Goal: Transaction & Acquisition: Book appointment/travel/reservation

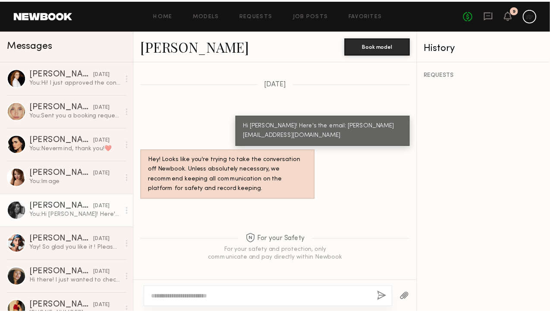
scroll to position [2196, 0]
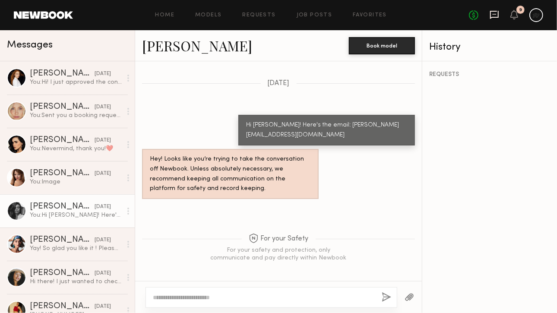
click at [495, 16] on icon at bounding box center [494, 14] width 9 height 9
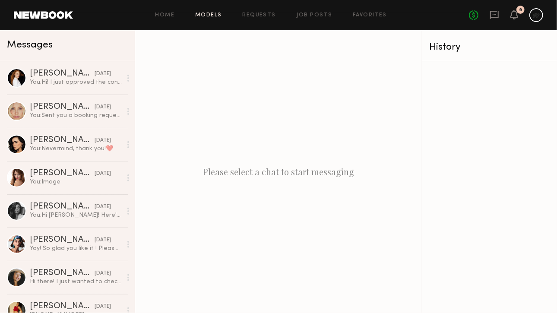
click at [211, 13] on link "Models" at bounding box center [208, 16] width 26 height 6
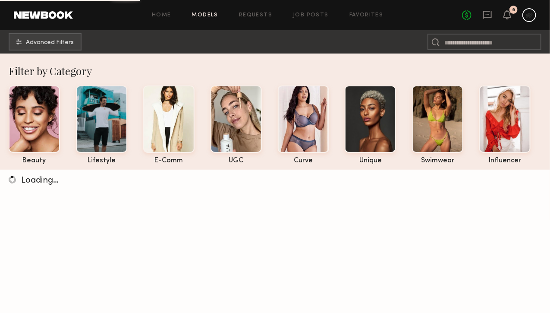
click at [348, 10] on div "Home Models Requests Job Posts Favorites Sign Out No fees up to $5,000 9" at bounding box center [305, 15] width 464 height 14
click at [372, 4] on header "Home Models Requests Job Posts Favorites Sign Out No fees up to $5,000 9" at bounding box center [275, 15] width 550 height 30
click at [372, 13] on link "Favorites" at bounding box center [367, 16] width 34 height 6
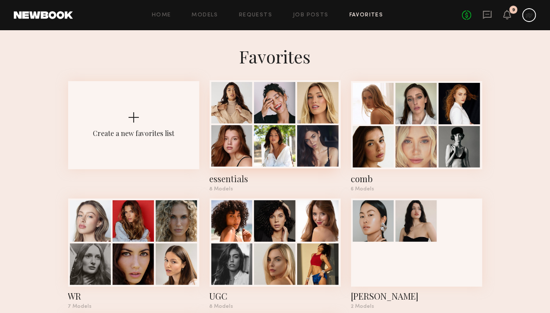
click at [212, 162] on div at bounding box center [232, 145] width 41 height 41
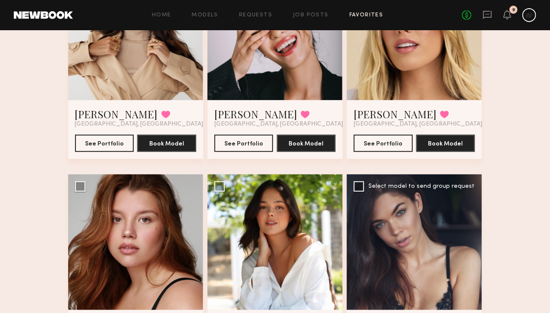
scroll to position [43, 0]
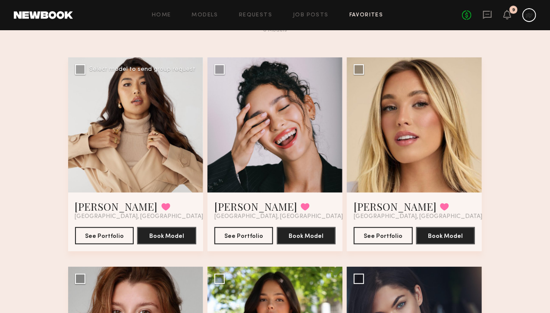
click at [133, 134] on div at bounding box center [135, 124] width 135 height 135
click at [87, 110] on div at bounding box center [135, 124] width 135 height 135
click at [71, 177] on div at bounding box center [135, 124] width 135 height 135
click at [76, 232] on div "See Portfolio Book Model" at bounding box center [135, 232] width 121 height 24
click at [79, 241] on button "See Portfolio" at bounding box center [104, 235] width 59 height 17
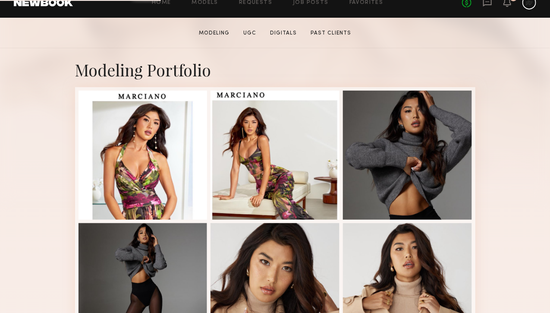
scroll to position [216, 0]
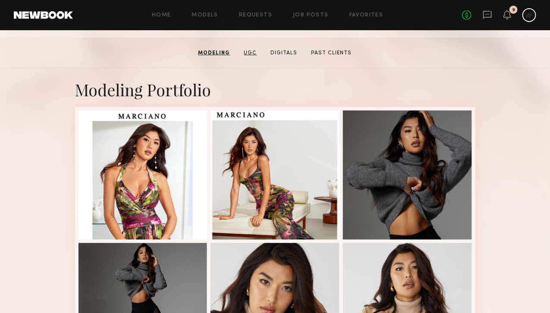
click at [249, 54] on link "UGC" at bounding box center [251, 53] width 20 height 8
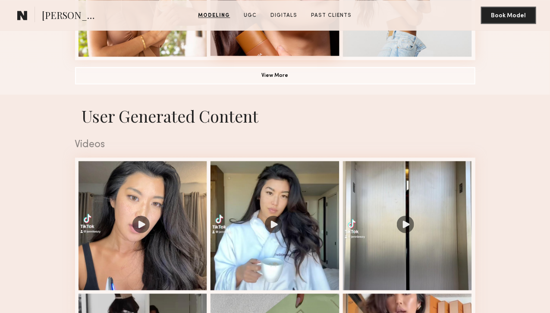
scroll to position [821, 0]
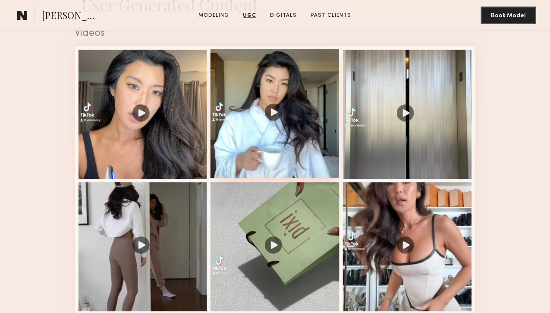
click at [272, 178] on div at bounding box center [275, 113] width 129 height 129
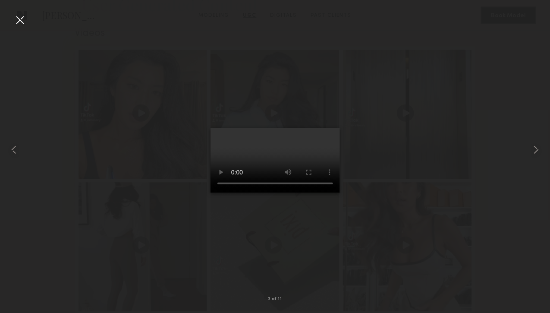
click at [527, 149] on div at bounding box center [275, 150] width 550 height 272
click at [531, 149] on common-icon at bounding box center [537, 150] width 14 height 14
click at [537, 152] on common-icon at bounding box center [537, 150] width 14 height 14
click at [536, 151] on common-icon at bounding box center [537, 150] width 14 height 14
click at [462, 127] on div at bounding box center [275, 150] width 550 height 272
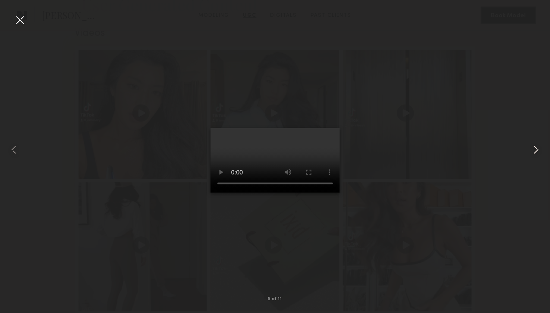
click at [533, 154] on common-icon at bounding box center [537, 150] width 14 height 14
click at [537, 148] on common-icon at bounding box center [537, 150] width 14 height 14
click at [536, 149] on common-icon at bounding box center [537, 150] width 14 height 14
click at [17, 20] on div at bounding box center [20, 20] width 14 height 14
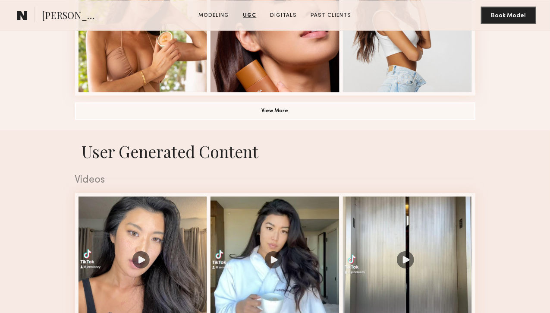
scroll to position [476, 0]
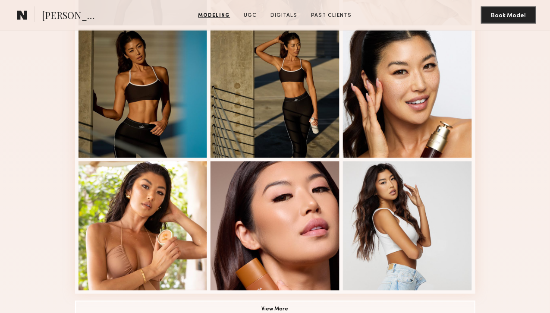
click at [0, 0] on button "Message" at bounding box center [0, 0] width 0 height 0
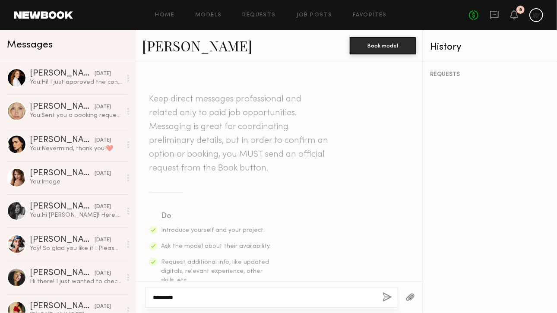
paste textarea "**********"
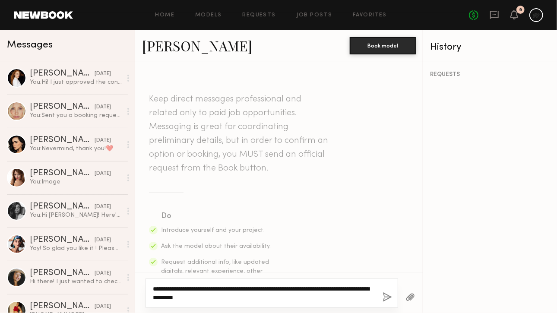
paste textarea "**********"
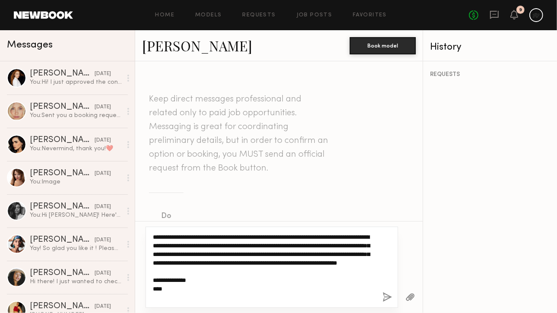
drag, startPoint x: 229, startPoint y: 237, endPoint x: 251, endPoint y: 237, distance: 22.0
click at [251, 237] on textarea "**********" at bounding box center [264, 267] width 223 height 69
click at [355, 246] on textarea "**********" at bounding box center [264, 267] width 223 height 69
drag, startPoint x: 226, startPoint y: 302, endPoint x: 145, endPoint y: 229, distance: 108.8
click at [145, 229] on div "**********" at bounding box center [271, 267] width 253 height 81
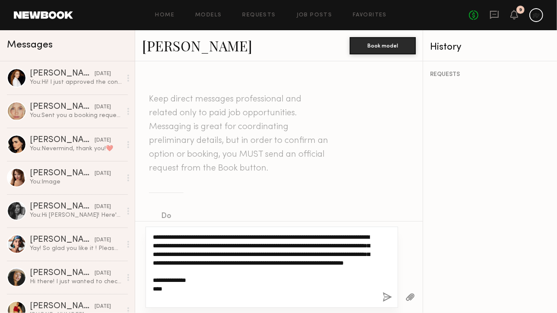
type textarea "**********"
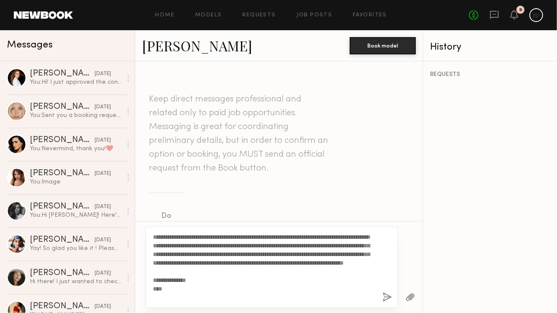
click at [381, 292] on div "**********" at bounding box center [271, 267] width 253 height 81
click at [383, 294] on button "button" at bounding box center [386, 297] width 9 height 11
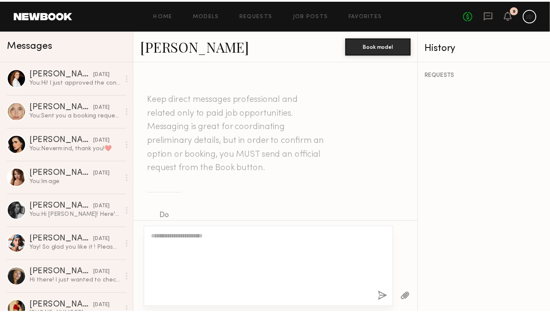
scroll to position [316, 0]
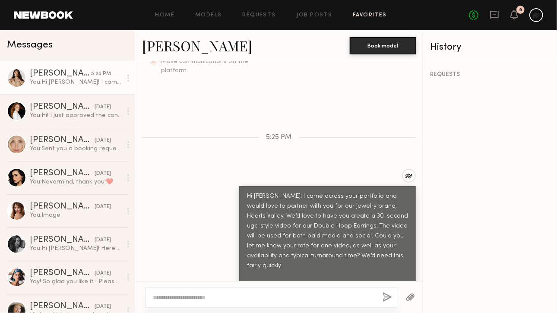
click at [360, 16] on link "Favorites" at bounding box center [370, 16] width 34 height 6
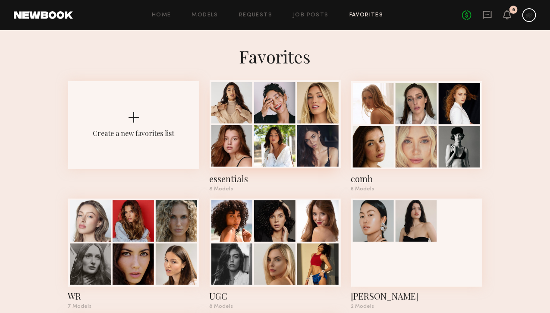
click at [245, 104] on div at bounding box center [232, 102] width 41 height 41
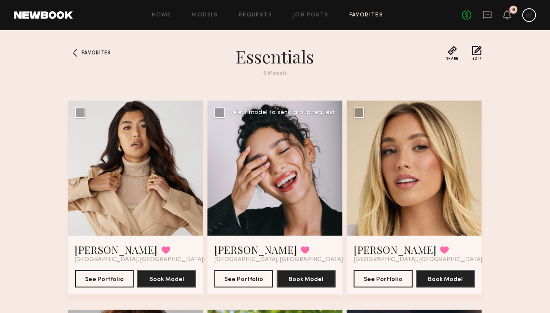
click at [271, 215] on div at bounding box center [275, 168] width 135 height 135
click at [247, 287] on button "See Portfolio" at bounding box center [244, 278] width 59 height 17
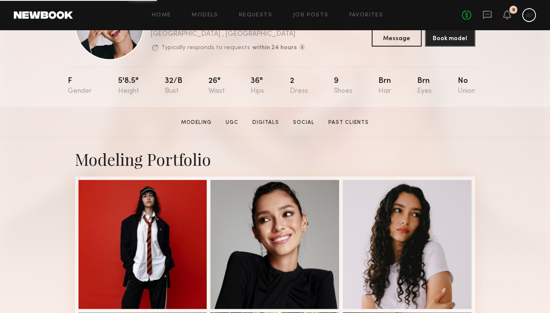
scroll to position [130, 0]
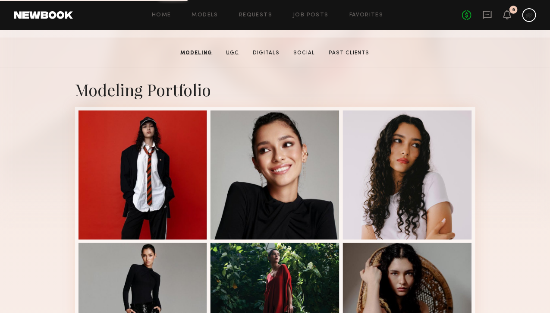
click at [239, 53] on link "UGC" at bounding box center [233, 53] width 20 height 8
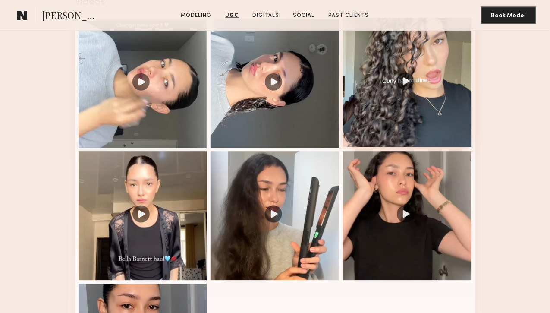
scroll to position [864, 0]
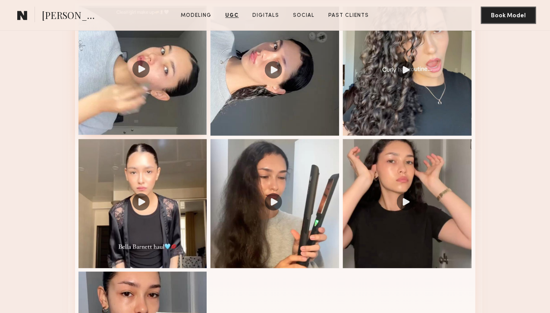
click at [130, 135] on div at bounding box center [143, 70] width 129 height 129
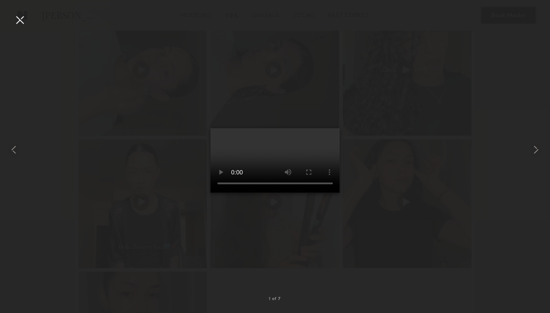
drag, startPoint x: 416, startPoint y: 232, endPoint x: 356, endPoint y: 228, distance: 60.6
click at [415, 232] on div at bounding box center [275, 150] width 550 height 272
click at [534, 150] on common-icon at bounding box center [537, 150] width 14 height 14
click at [534, 149] on common-icon at bounding box center [537, 150] width 14 height 14
click at [532, 150] on common-icon at bounding box center [537, 150] width 14 height 14
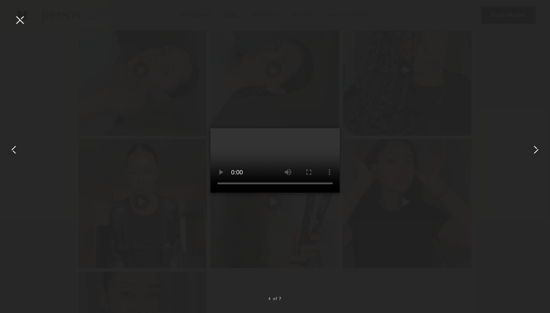
click at [532, 150] on common-icon at bounding box center [537, 150] width 14 height 14
click at [542, 156] on div at bounding box center [539, 150] width 22 height 272
click at [535, 155] on common-icon at bounding box center [537, 150] width 14 height 14
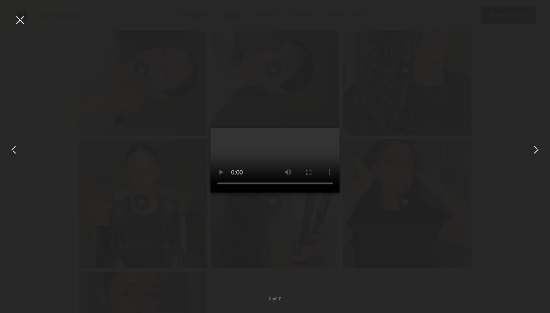
click at [535, 155] on common-icon at bounding box center [537, 150] width 14 height 14
click at [20, 16] on div at bounding box center [20, 20] width 14 height 14
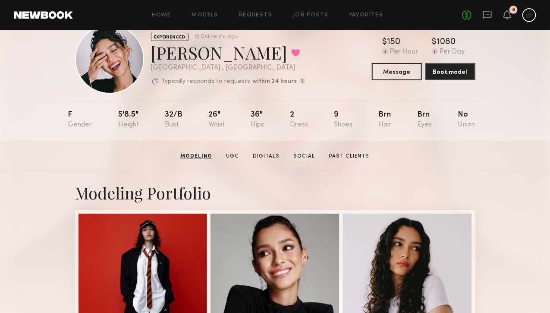
scroll to position [0, 0]
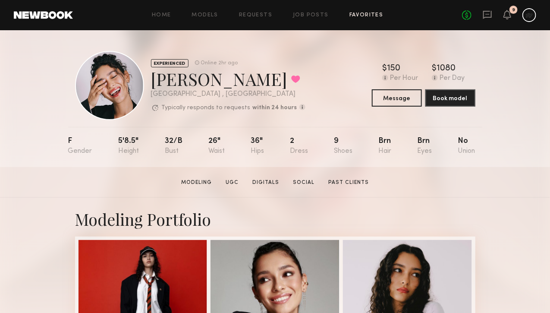
click at [367, 13] on link "Favorites" at bounding box center [367, 16] width 34 height 6
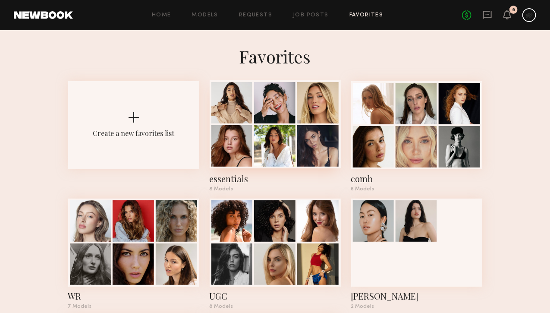
click at [286, 142] on div at bounding box center [274, 145] width 41 height 41
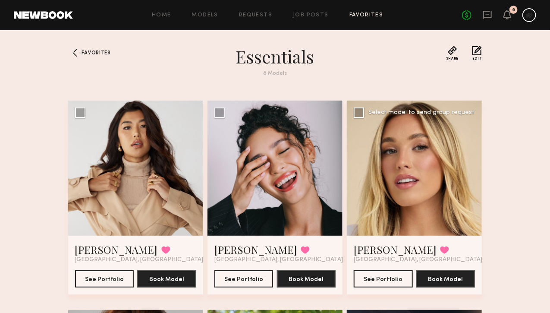
drag, startPoint x: 406, startPoint y: 205, endPoint x: 391, endPoint y: 300, distance: 96.5
click at [391, 294] on div "Hailey M. Favorited Los Angeles, CA See Portfolio Book Model" at bounding box center [414, 198] width 135 height 194
click at [391, 287] on button "See Portfolio" at bounding box center [383, 278] width 59 height 17
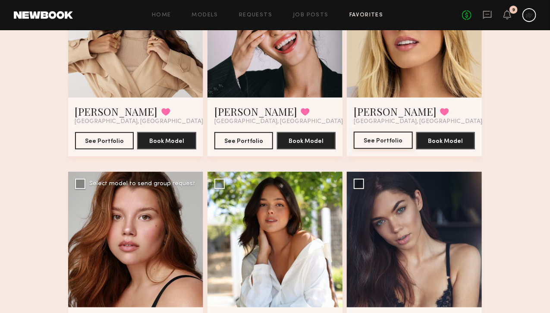
scroll to position [173, 0]
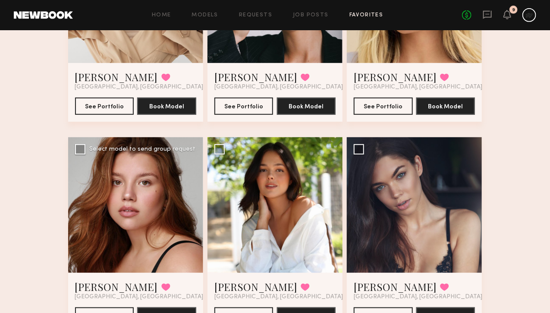
click at [125, 202] on div at bounding box center [135, 204] width 135 height 135
click at [142, 209] on div at bounding box center [135, 204] width 135 height 135
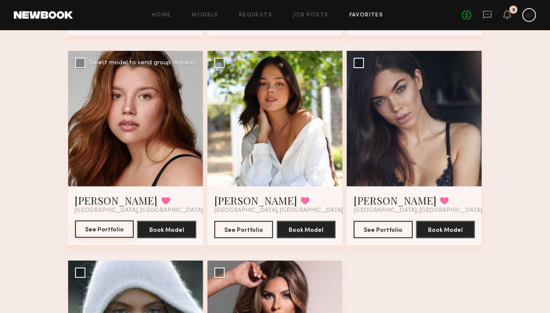
click at [93, 238] on button "See Portfolio" at bounding box center [104, 229] width 59 height 17
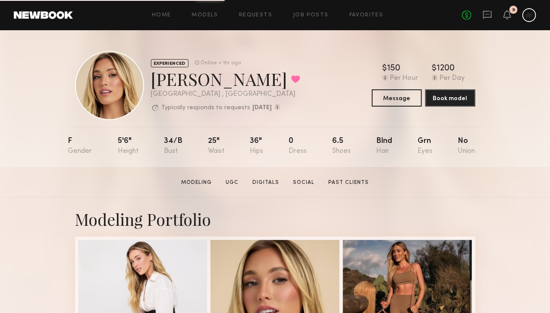
click at [239, 190] on section "Hailey M. Modeling UGC Digitals Social Past Clients Message Book Model" at bounding box center [275, 182] width 550 height 31
click at [240, 187] on link "UGC" at bounding box center [232, 183] width 20 height 8
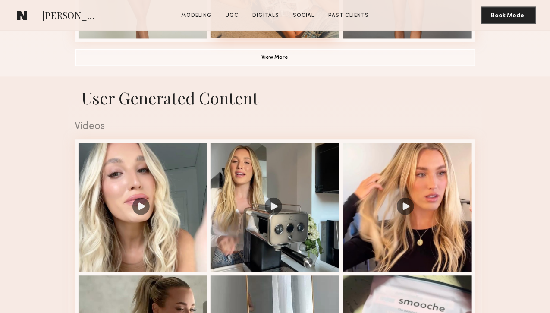
scroll to position [821, 0]
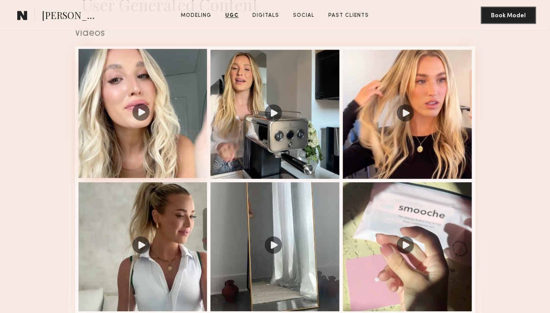
click at [142, 178] on div at bounding box center [143, 113] width 129 height 129
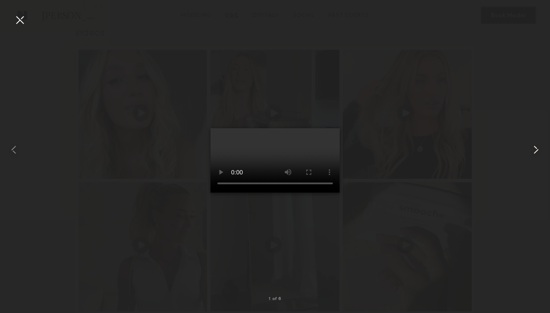
click at [540, 151] on common-icon at bounding box center [537, 150] width 14 height 14
click at [533, 153] on common-icon at bounding box center [537, 150] width 14 height 14
click at [538, 149] on common-icon at bounding box center [537, 150] width 14 height 14
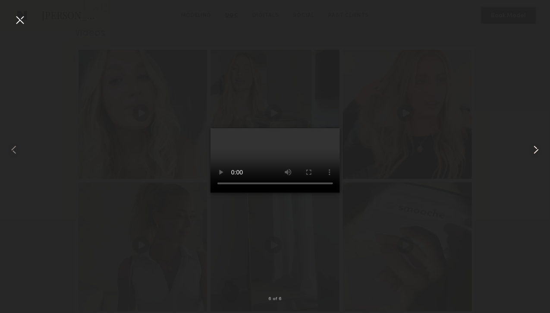
click at [538, 149] on common-icon at bounding box center [537, 150] width 14 height 14
click at [24, 21] on div at bounding box center [20, 20] width 14 height 14
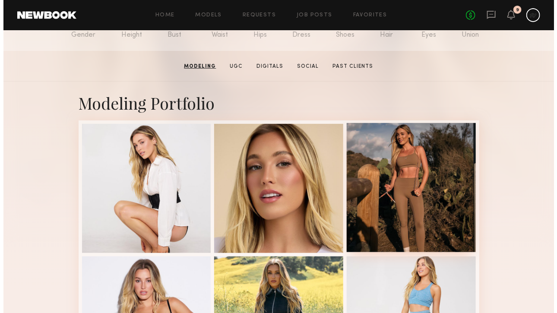
scroll to position [0, 0]
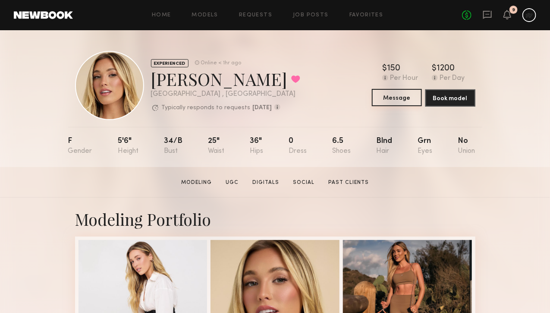
click at [422, 97] on button "Message" at bounding box center [397, 97] width 50 height 17
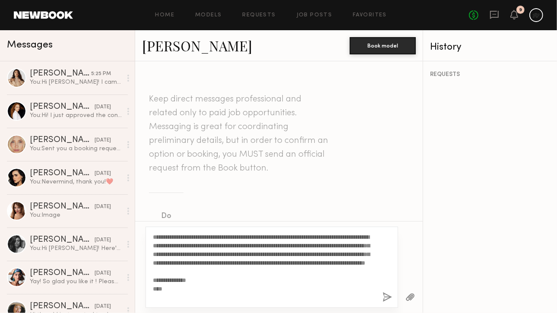
drag, startPoint x: 200, startPoint y: 237, endPoint x: 178, endPoint y: 238, distance: 22.0
click at [178, 238] on textarea "**********" at bounding box center [264, 267] width 223 height 69
drag, startPoint x: 180, startPoint y: 236, endPoint x: 231, endPoint y: 296, distance: 79.0
click at [231, 296] on textarea "**********" at bounding box center [264, 267] width 223 height 69
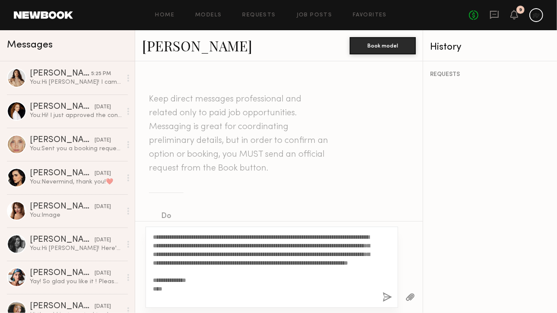
click at [231, 280] on textarea "**********" at bounding box center [264, 267] width 223 height 69
drag, startPoint x: 190, startPoint y: 252, endPoint x: 250, endPoint y: 252, distance: 60.4
click at [250, 252] on textarea "**********" at bounding box center [264, 267] width 223 height 69
drag, startPoint x: 192, startPoint y: 303, endPoint x: 189, endPoint y: 242, distance: 60.5
click at [189, 242] on div "**********" at bounding box center [271, 267] width 253 height 81
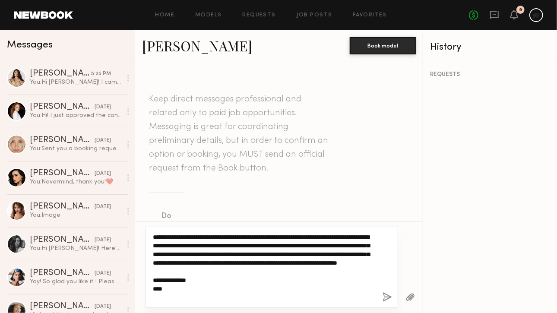
click at [188, 240] on textarea "**********" at bounding box center [264, 267] width 223 height 69
drag, startPoint x: 179, startPoint y: 237, endPoint x: 217, endPoint y: 296, distance: 70.2
click at [217, 296] on textarea "**********" at bounding box center [264, 267] width 223 height 69
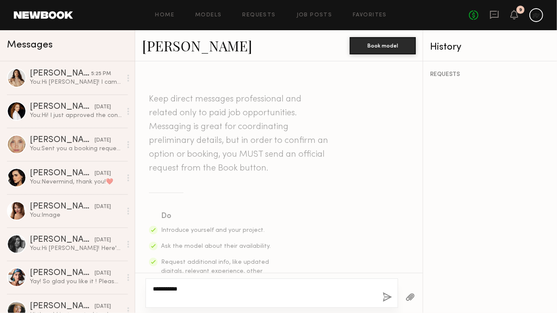
click at [216, 288] on textarea "**********" at bounding box center [264, 292] width 223 height 17
paste textarea "**********"
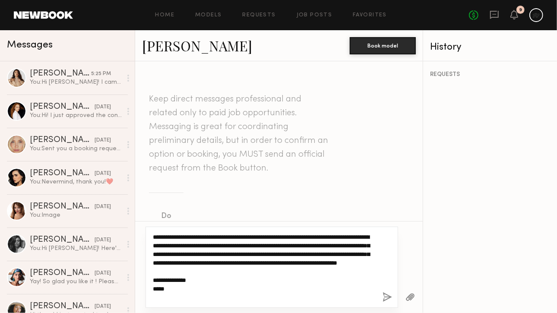
drag, startPoint x: 209, startPoint y: 300, endPoint x: 180, endPoint y: 234, distance: 71.0
click at [180, 234] on textarea "**********" at bounding box center [264, 267] width 223 height 69
click at [237, 282] on textarea "**********" at bounding box center [264, 267] width 223 height 69
type textarea "**********"
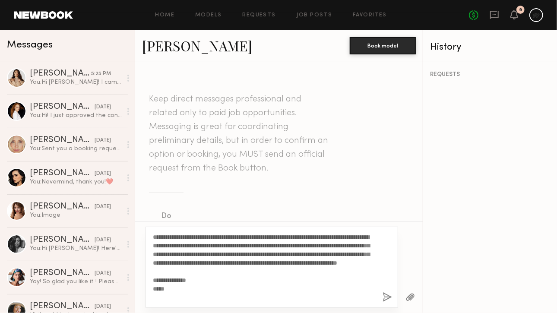
click at [385, 299] on button "button" at bounding box center [386, 297] width 9 height 11
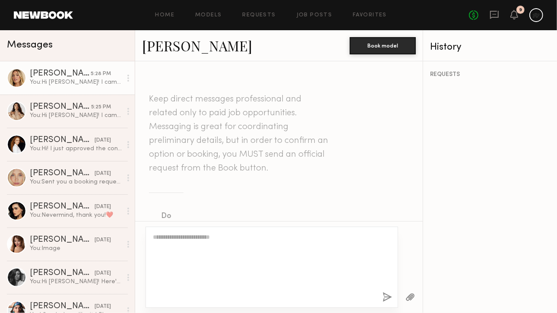
scroll to position [316, 0]
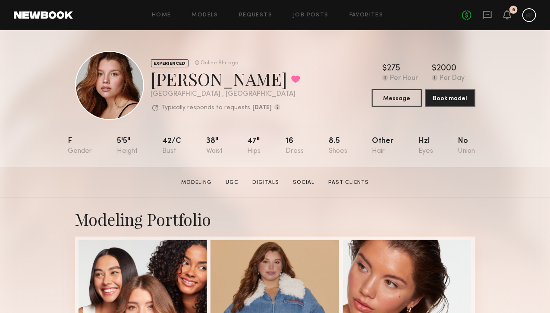
click at [236, 180] on section "[PERSON_NAME] Modeling UGC Digitals Social Past Clients Message Book Model" at bounding box center [275, 182] width 550 height 31
click at [237, 184] on link "UGC" at bounding box center [232, 183] width 20 height 8
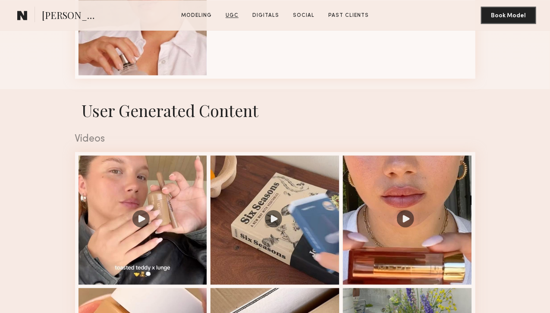
scroll to position [797, 0]
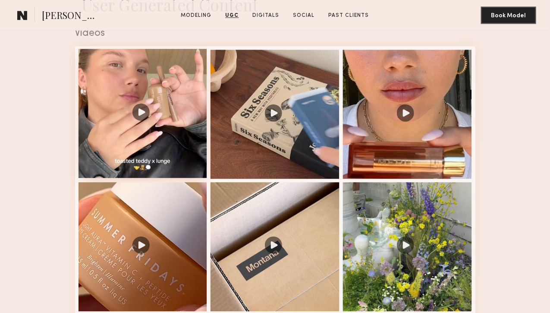
drag, startPoint x: 155, startPoint y: 183, endPoint x: 148, endPoint y: 186, distance: 8.2
click at [154, 178] on div at bounding box center [143, 113] width 129 height 129
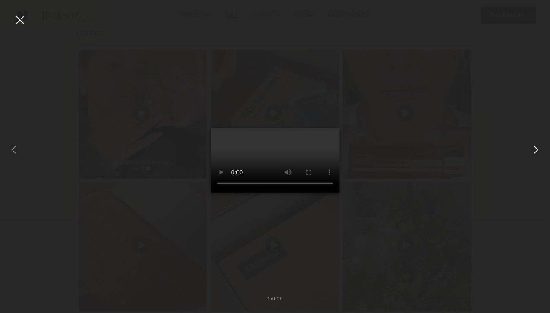
click at [543, 149] on common-icon at bounding box center [537, 150] width 14 height 14
click at [545, 145] on div at bounding box center [539, 150] width 22 height 272
click at [537, 152] on common-icon at bounding box center [537, 150] width 14 height 14
click at [540, 149] on common-icon at bounding box center [537, 150] width 14 height 14
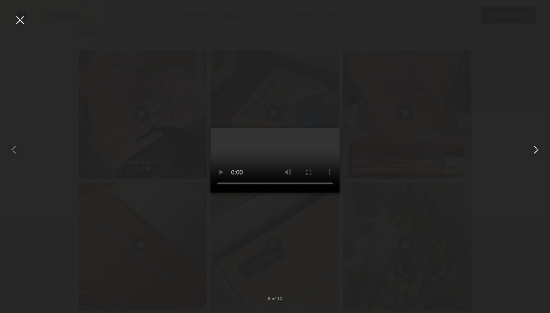
click at [540, 149] on common-icon at bounding box center [537, 150] width 14 height 14
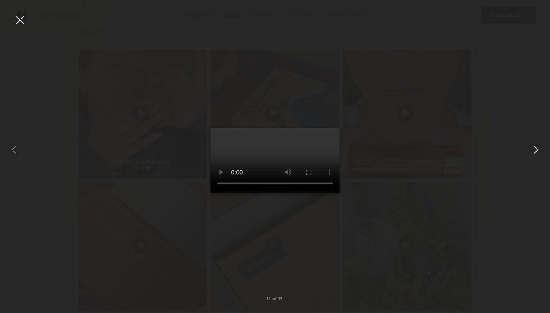
click at [540, 149] on common-icon at bounding box center [537, 150] width 14 height 14
click at [1, 147] on div at bounding box center [11, 150] width 22 height 272
click at [542, 149] on common-icon at bounding box center [537, 150] width 14 height 14
click at [18, 20] on div at bounding box center [20, 20] width 14 height 14
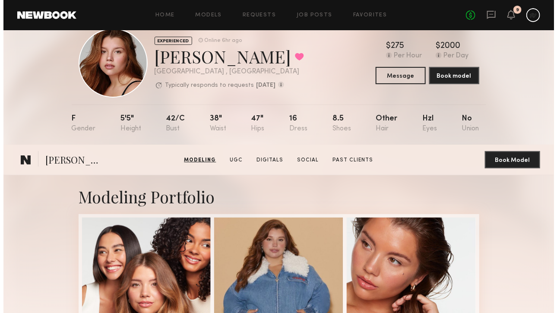
scroll to position [0, 0]
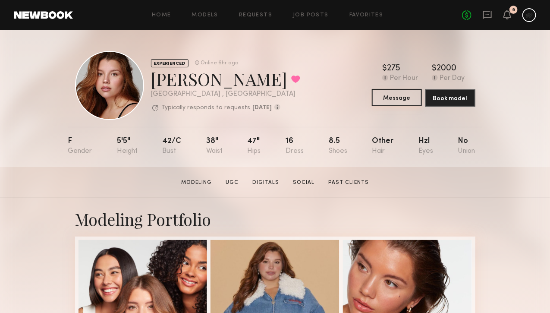
click at [402, 100] on button "Message" at bounding box center [397, 97] width 50 height 17
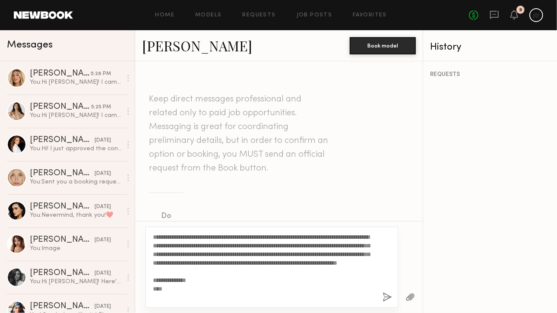
type textarea "**********"
click at [383, 297] on button "button" at bounding box center [386, 297] width 9 height 11
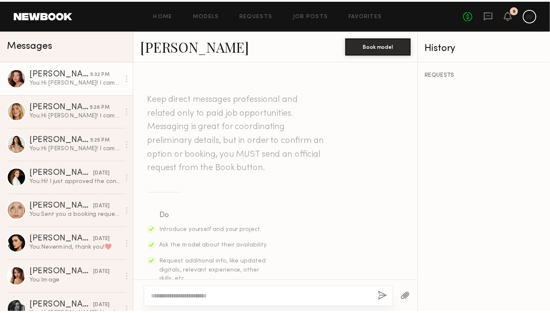
scroll to position [316, 0]
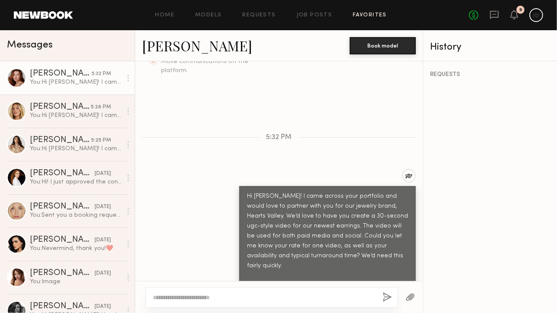
click at [381, 14] on link "Favorites" at bounding box center [370, 16] width 34 height 6
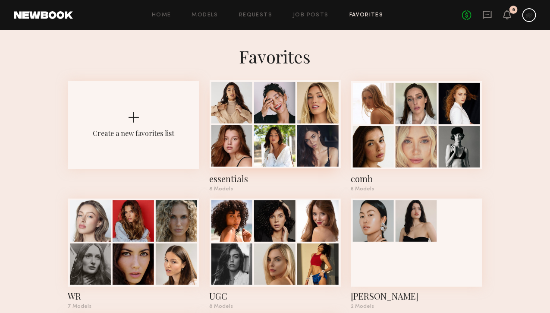
click at [221, 156] on div at bounding box center [232, 145] width 41 height 41
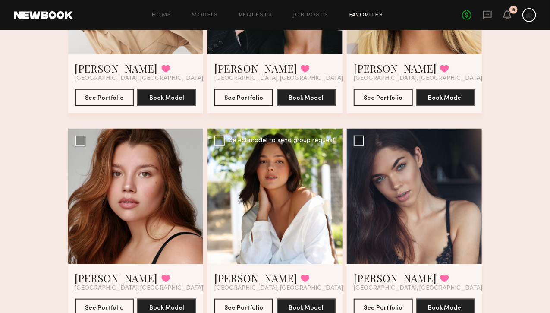
scroll to position [216, 0]
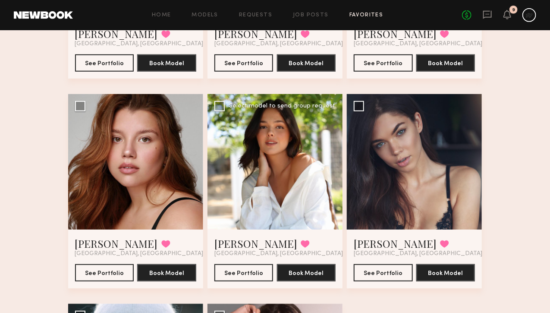
click at [317, 189] on div at bounding box center [275, 161] width 135 height 135
click at [251, 281] on button "See Portfolio" at bounding box center [244, 272] width 59 height 17
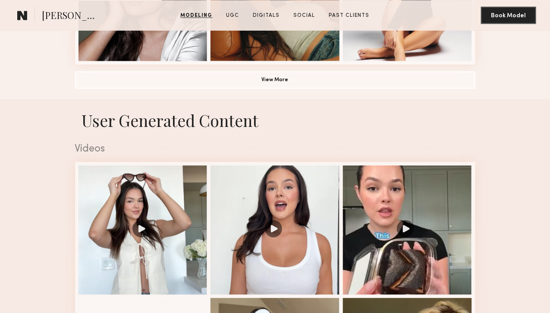
scroll to position [820, 0]
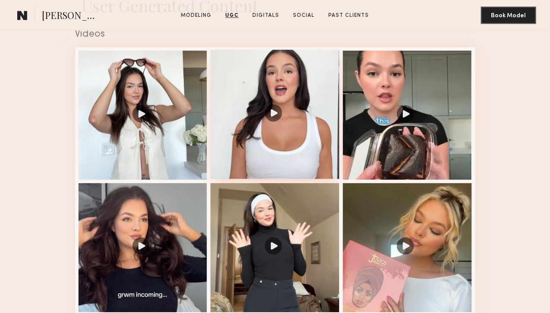
click at [271, 179] on div at bounding box center [275, 114] width 129 height 129
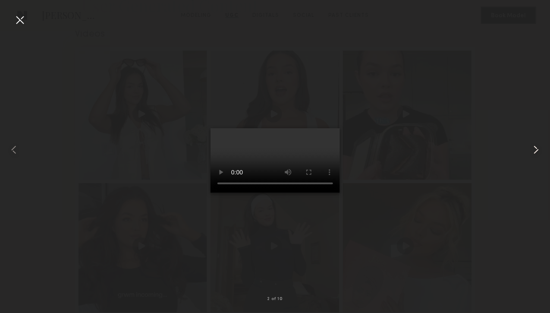
click at [529, 152] on div at bounding box center [539, 150] width 22 height 272
click at [26, 12] on nb-gallery-light "6 of 10" at bounding box center [275, 156] width 550 height 313
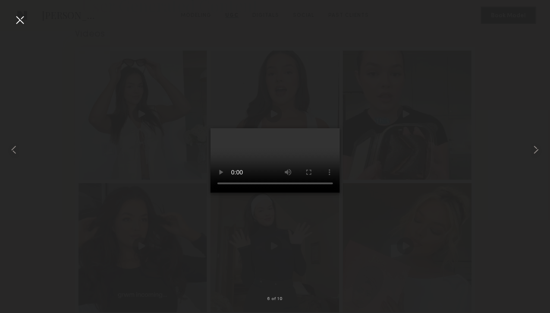
click at [15, 18] on div at bounding box center [20, 20] width 14 height 14
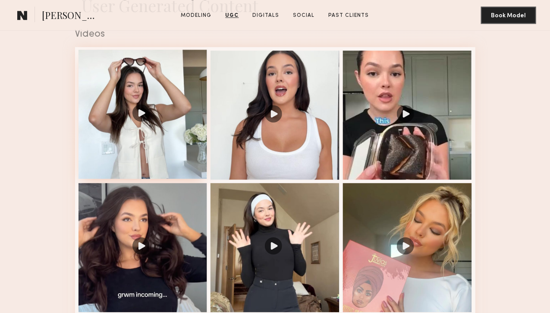
click at [132, 179] on div at bounding box center [143, 114] width 129 height 129
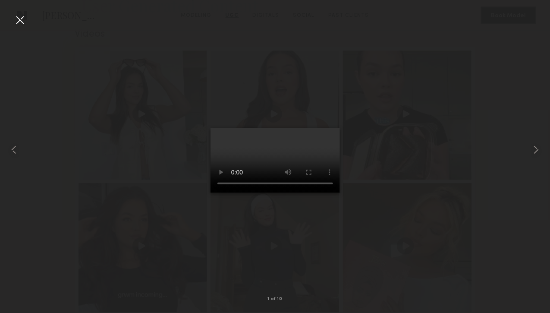
click at [22, 29] on div at bounding box center [275, 150] width 550 height 272
click at [21, 22] on div at bounding box center [20, 20] width 14 height 14
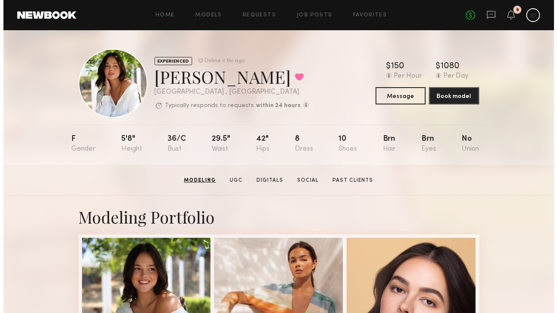
scroll to position [0, 0]
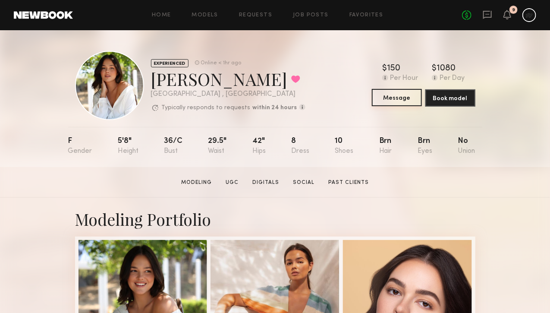
click at [408, 98] on button "Message" at bounding box center [397, 97] width 50 height 17
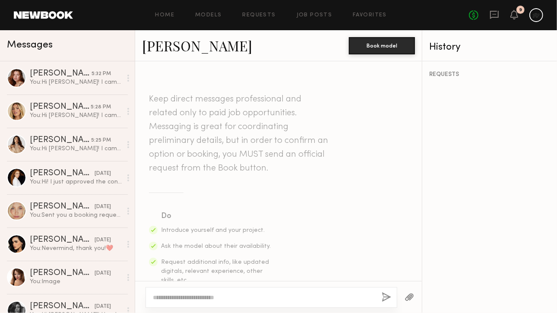
click at [227, 300] on textarea at bounding box center [264, 297] width 222 height 9
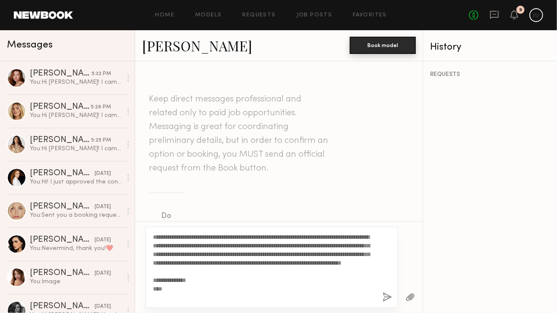
type textarea "**********"
click at [365, 44] on button "Book model" at bounding box center [383, 45] width 66 height 17
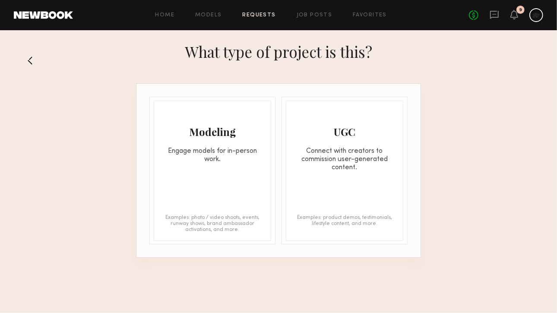
click at [23, 60] on div "What type of project is this?" at bounding box center [278, 60] width 557 height 46
click at [26, 60] on button at bounding box center [33, 61] width 14 height 14
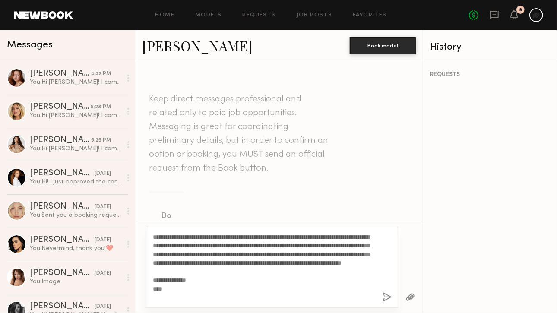
click at [384, 292] on div "**********" at bounding box center [271, 267] width 253 height 81
click at [389, 302] on button "button" at bounding box center [386, 297] width 9 height 11
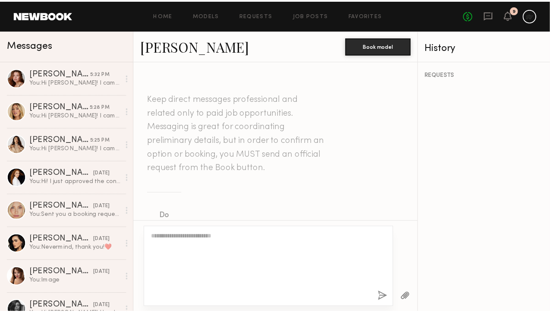
scroll to position [316, 0]
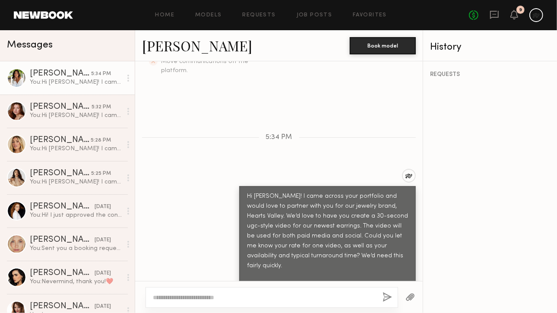
click at [362, 21] on div "Home Models Requests Job Posts Favorites Sign Out No fees up to $5,000 9" at bounding box center [308, 15] width 470 height 14
click at [368, 15] on link "Favorites" at bounding box center [370, 16] width 34 height 6
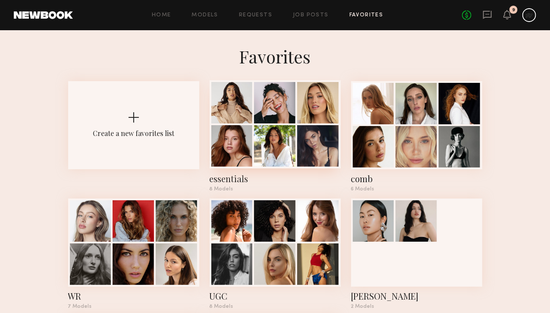
click at [259, 132] on div at bounding box center [274, 145] width 41 height 41
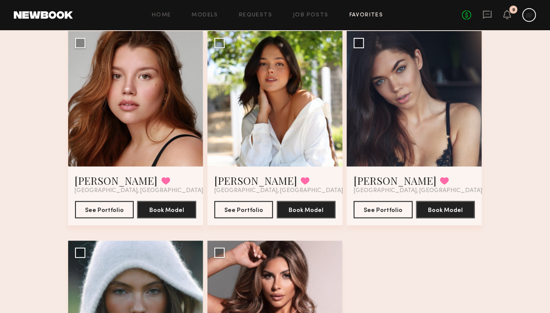
scroll to position [291, 0]
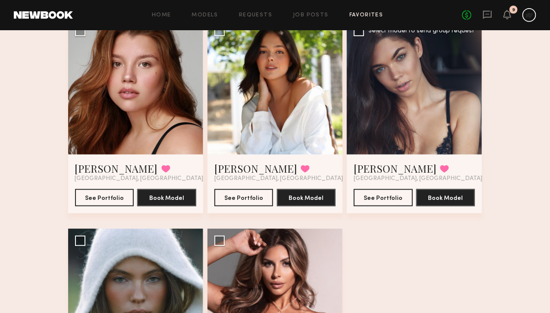
click at [397, 142] on div at bounding box center [414, 86] width 135 height 135
click at [403, 206] on button "See Portfolio" at bounding box center [383, 197] width 59 height 17
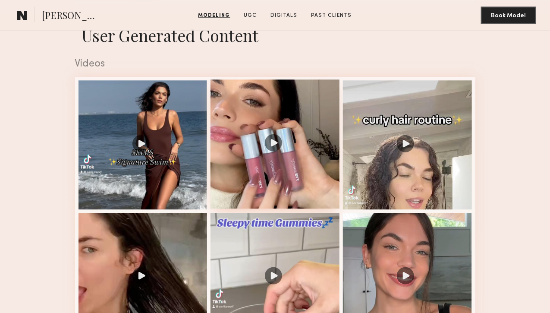
scroll to position [907, 0]
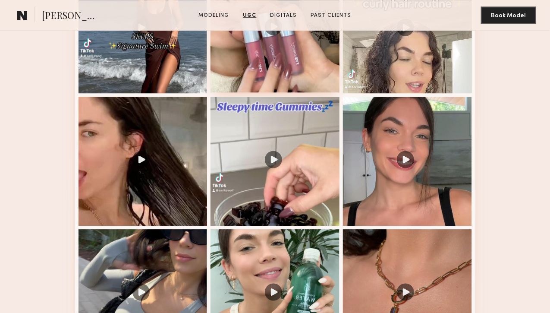
click at [279, 92] on div at bounding box center [275, 27] width 129 height 129
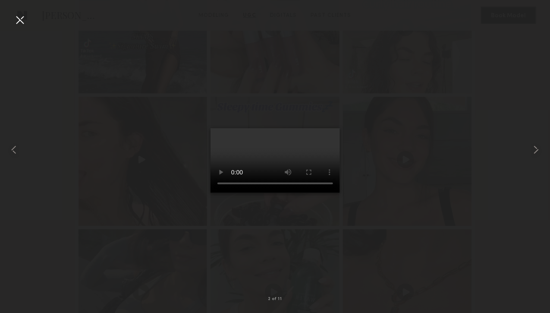
click at [527, 160] on div at bounding box center [275, 150] width 550 height 272
click at [5, 156] on div at bounding box center [11, 150] width 22 height 272
click at [532, 148] on common-icon at bounding box center [537, 150] width 14 height 14
click at [532, 155] on common-icon at bounding box center [537, 150] width 14 height 14
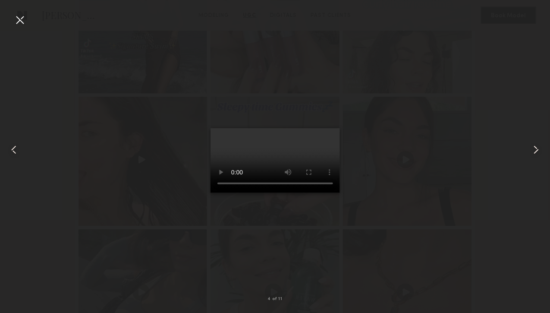
click at [532, 153] on common-icon at bounding box center [537, 150] width 14 height 14
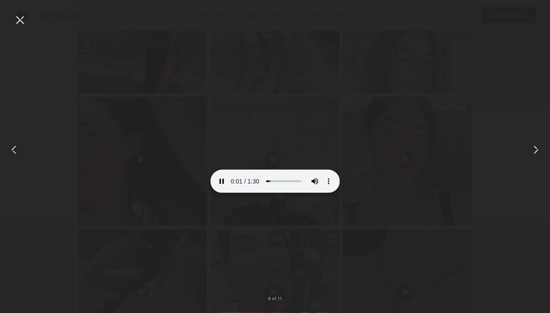
click at [531, 158] on div at bounding box center [539, 150] width 22 height 272
click at [535, 151] on common-icon at bounding box center [537, 150] width 14 height 14
click at [21, 19] on div at bounding box center [20, 20] width 14 height 14
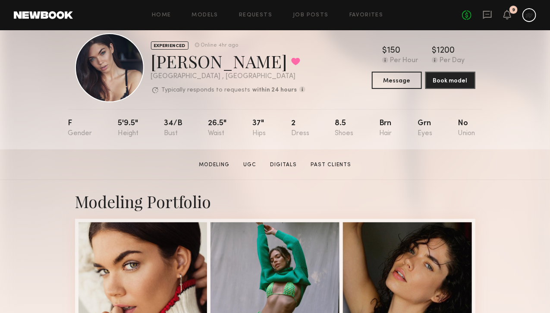
scroll to position [0, 0]
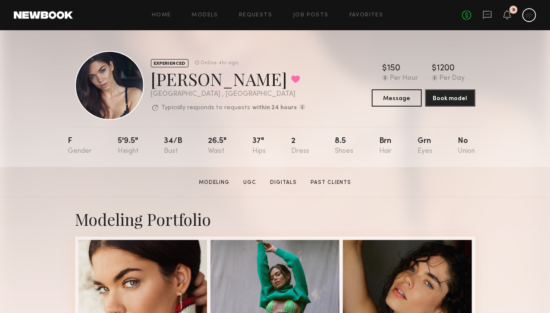
click at [367, 11] on div "Home Models Requests Job Posts Favorites Sign Out No fees up to $5,000 9" at bounding box center [305, 15] width 464 height 14
click at [364, 16] on link "Favorites" at bounding box center [367, 16] width 34 height 6
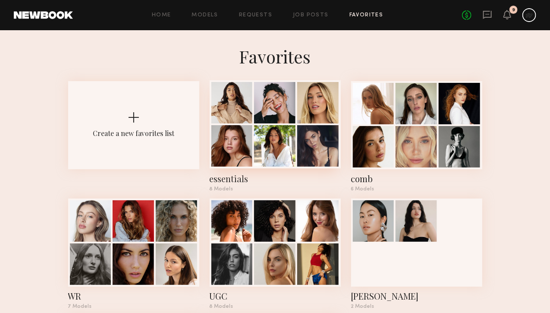
click at [270, 138] on div at bounding box center [274, 145] width 41 height 41
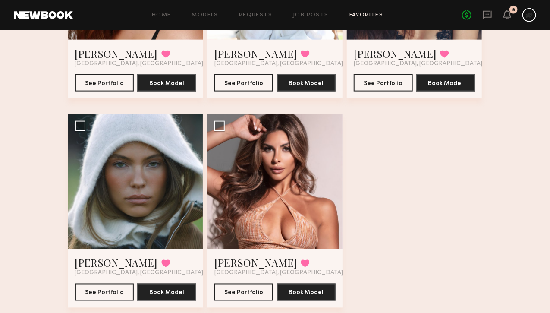
scroll to position [458, 0]
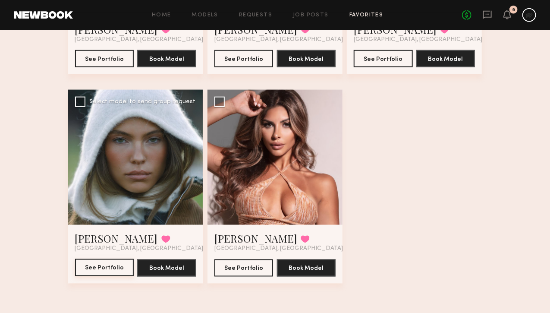
click at [85, 268] on button "See Portfolio" at bounding box center [104, 267] width 59 height 17
click at [494, 17] on div "No fees up to $5,000 9" at bounding box center [499, 15] width 74 height 14
click at [490, 17] on icon at bounding box center [488, 15] width 9 height 8
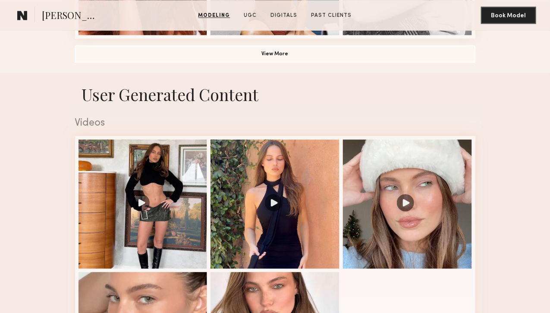
scroll to position [820, 0]
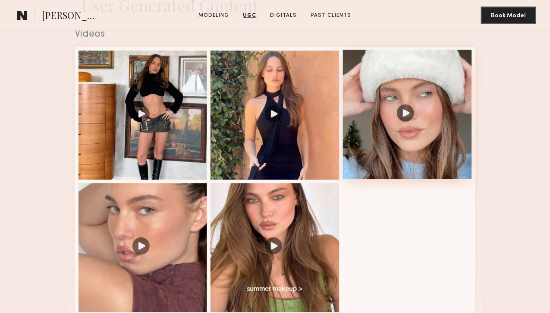
click at [415, 179] on div at bounding box center [407, 114] width 129 height 129
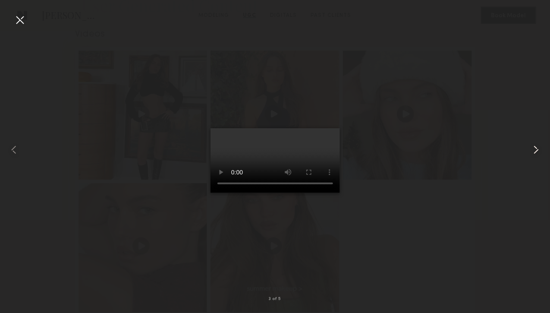
click at [530, 152] on common-icon at bounding box center [537, 150] width 14 height 14
click at [539, 148] on common-icon at bounding box center [537, 150] width 14 height 14
click at [535, 145] on common-icon at bounding box center [537, 150] width 14 height 14
click at [530, 147] on common-icon at bounding box center [537, 150] width 14 height 14
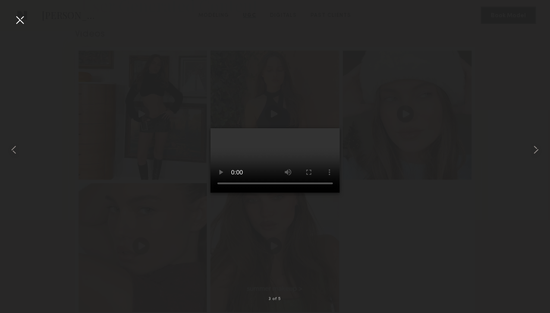
click at [24, 20] on div at bounding box center [20, 20] width 14 height 14
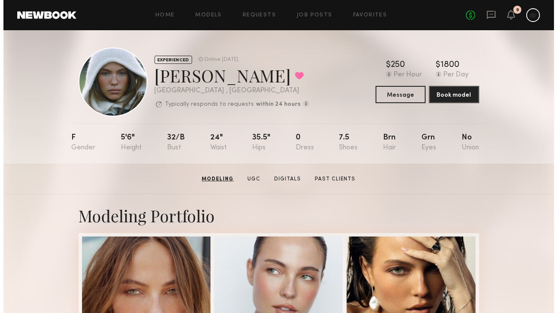
scroll to position [0, 0]
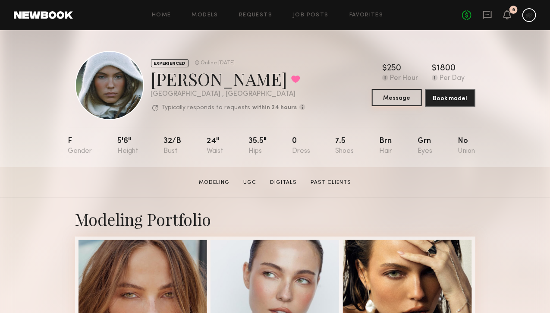
click at [419, 100] on button "Message" at bounding box center [397, 97] width 50 height 17
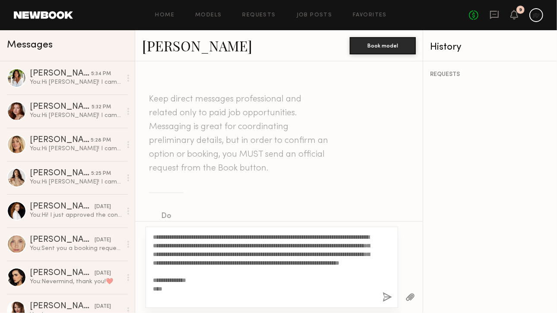
type textarea "**********"
click at [390, 298] on button "button" at bounding box center [386, 297] width 9 height 11
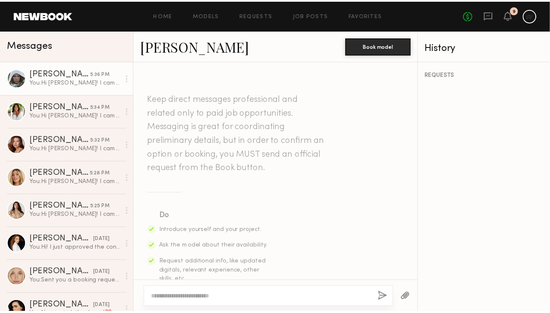
scroll to position [316, 0]
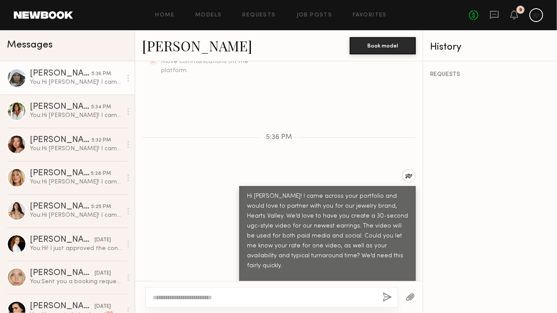
click at [57, 26] on header "Home Models Requests Job Posts Favorites Sign Out No fees up to $5,000 9" at bounding box center [278, 15] width 557 height 30
click at [39, 16] on link at bounding box center [43, 15] width 59 height 8
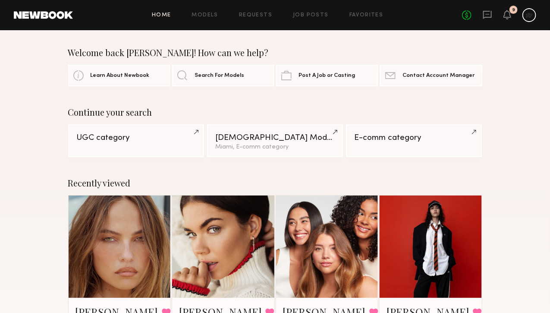
click at [367, 22] on header "Home Models Requests Job Posts Favorites Sign Out No fees up to $5,000 9" at bounding box center [275, 15] width 550 height 30
click at [369, 15] on link "Favorites" at bounding box center [367, 16] width 34 height 6
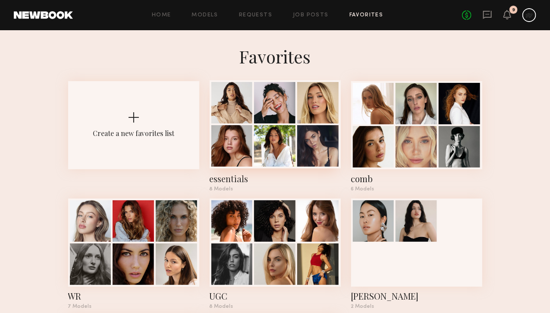
click at [296, 132] on div at bounding box center [274, 145] width 41 height 41
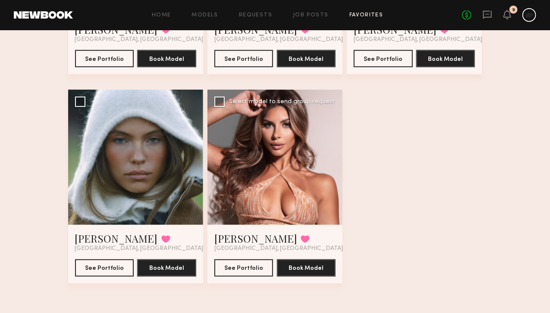
scroll to position [458, 0]
click at [252, 269] on button "See Portfolio" at bounding box center [244, 267] width 59 height 17
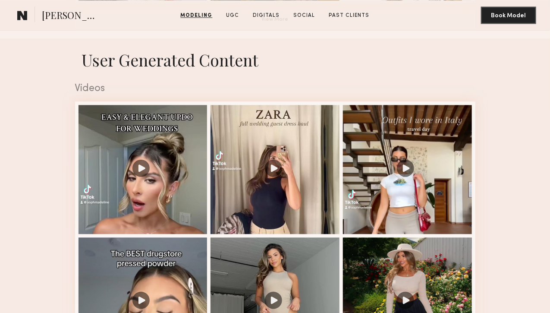
scroll to position [863, 0]
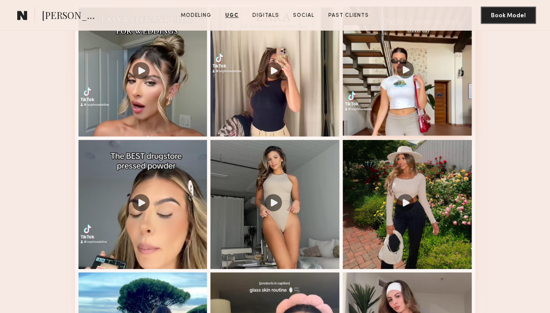
click at [422, 136] on div at bounding box center [407, 70] width 129 height 129
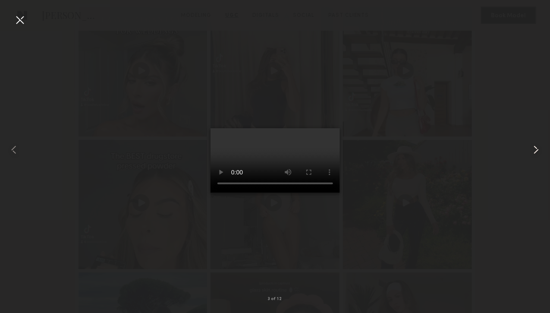
click at [533, 149] on common-icon at bounding box center [537, 150] width 14 height 14
click at [537, 149] on common-icon at bounding box center [537, 150] width 14 height 14
click at [531, 153] on common-icon at bounding box center [537, 150] width 14 height 14
click at [22, 23] on div at bounding box center [20, 20] width 14 height 14
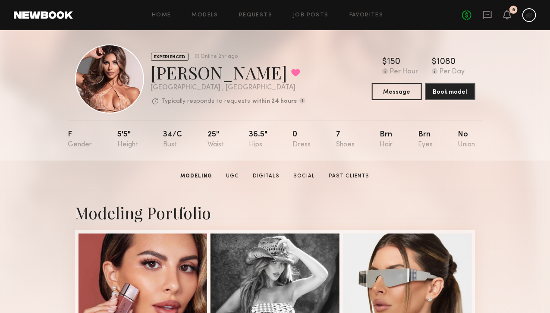
scroll to position [0, 0]
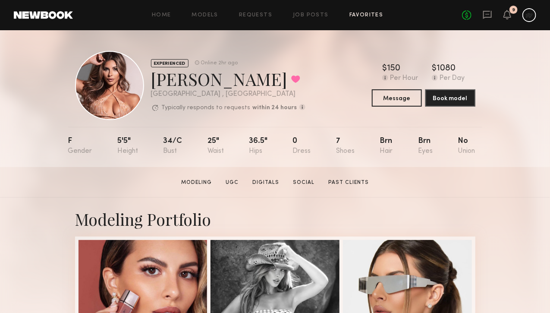
click at [365, 13] on link "Favorites" at bounding box center [367, 16] width 34 height 6
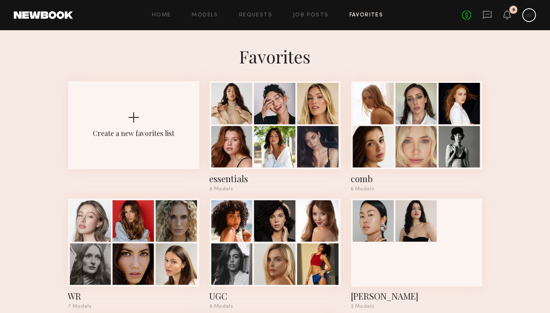
click at [217, 20] on div "Home Models Requests Job Posts Favorites Sign Out No fees up to $5,000 9" at bounding box center [305, 15] width 464 height 14
click at [213, 16] on link "Models" at bounding box center [205, 16] width 26 height 6
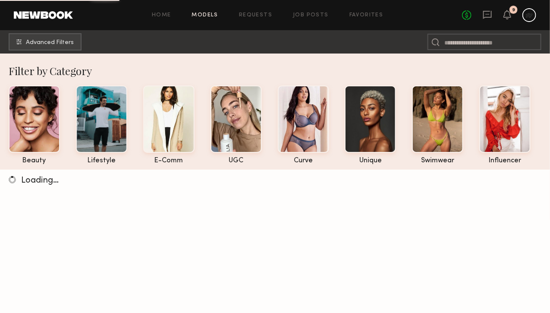
click at [382, 17] on div "Home Models Requests Job Posts Favorites Sign Out" at bounding box center [267, 16] width 389 height 6
click at [375, 14] on link "Favorites" at bounding box center [367, 16] width 34 height 6
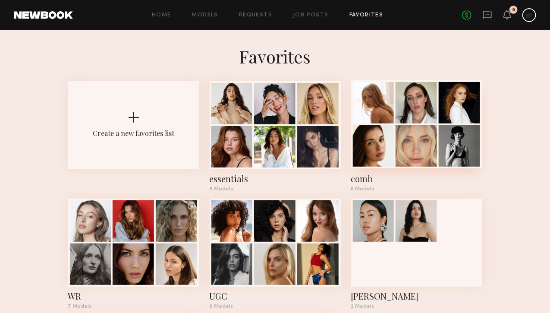
click at [390, 146] on div at bounding box center [373, 145] width 41 height 41
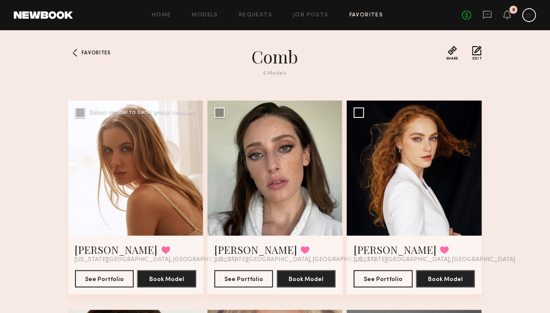
click at [156, 181] on div at bounding box center [135, 168] width 135 height 135
click at [96, 287] on button "See Portfolio" at bounding box center [104, 278] width 59 height 17
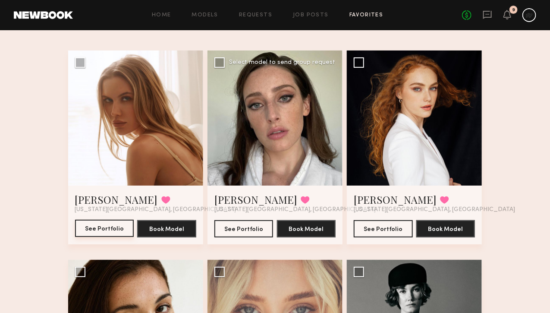
scroll to position [86, 0]
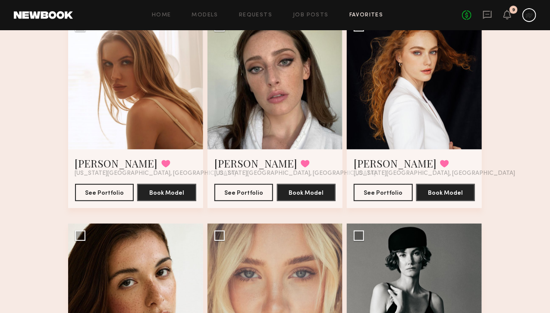
click at [303, 120] on div at bounding box center [275, 81] width 135 height 135
click at [245, 199] on button "See Portfolio" at bounding box center [244, 191] width 59 height 17
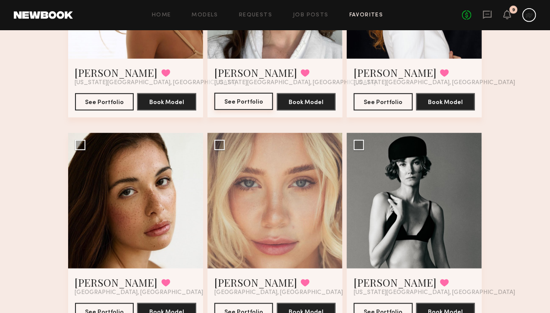
scroll to position [239, 0]
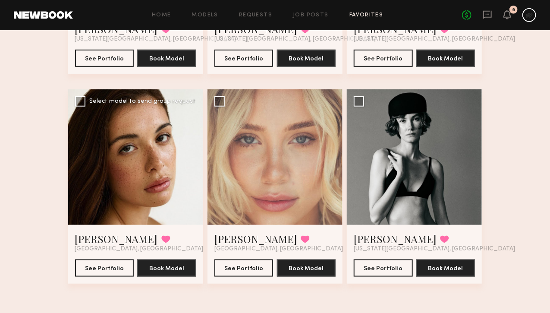
click at [107, 197] on div at bounding box center [135, 156] width 135 height 135
click at [101, 260] on button "See Portfolio" at bounding box center [104, 267] width 59 height 17
click at [386, 269] on button "See Portfolio" at bounding box center [383, 267] width 59 height 17
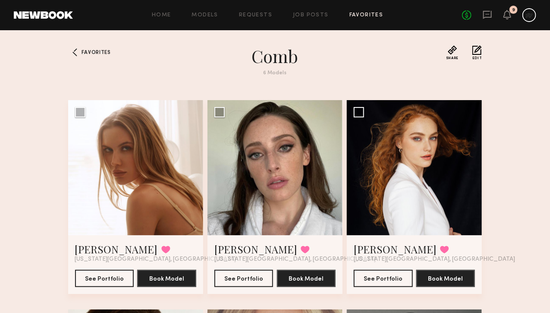
scroll to position [0, 0]
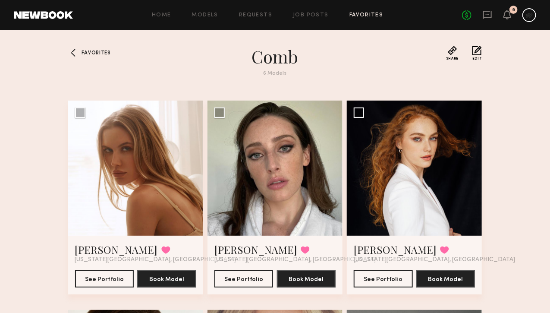
click at [82, 51] on span "Favorites" at bounding box center [96, 53] width 29 height 5
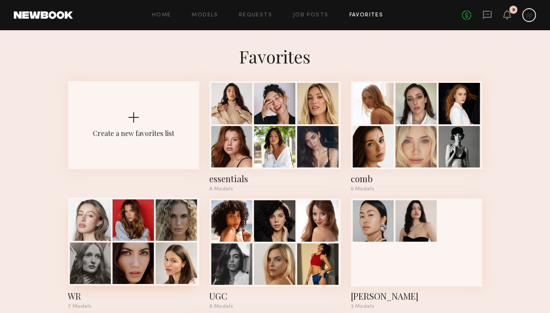
scroll to position [152, 0]
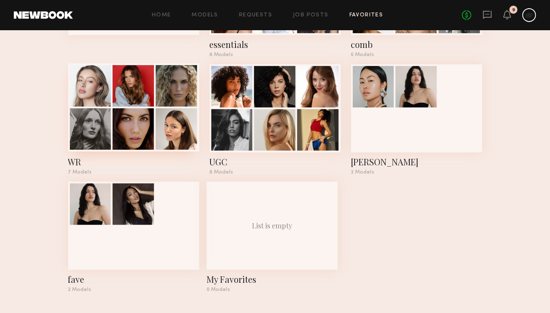
click at [152, 156] on div "WR" at bounding box center [133, 162] width 131 height 12
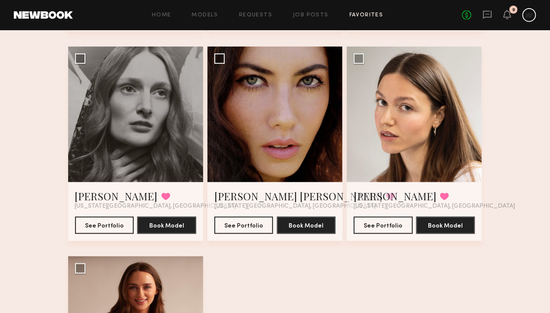
scroll to position [262, 0]
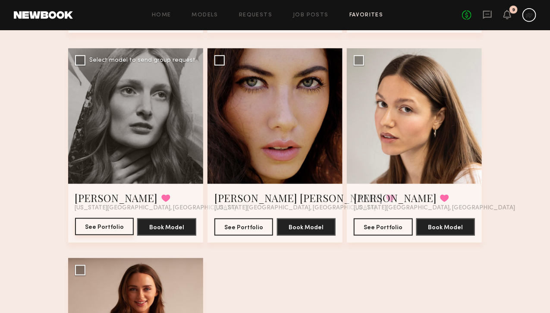
click at [82, 235] on button "See Portfolio" at bounding box center [104, 226] width 59 height 17
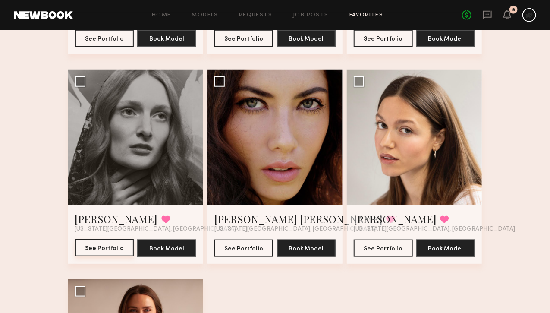
scroll to position [241, 0]
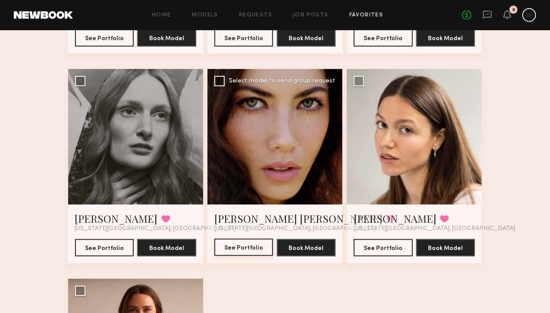
click at [226, 256] on button "See Portfolio" at bounding box center [244, 247] width 59 height 17
click at [228, 263] on div "Emily Kate A. Favorited New York City, NY See Portfolio Book Model" at bounding box center [275, 234] width 135 height 59
click at [231, 256] on button "See Portfolio" at bounding box center [244, 247] width 59 height 17
click at [383, 256] on button "See Portfolio" at bounding box center [383, 247] width 59 height 17
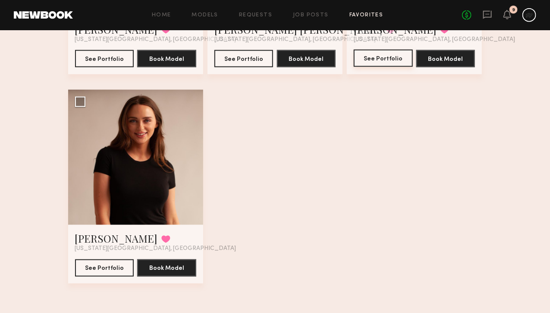
scroll to position [458, 0]
click at [489, 17] on icon at bounding box center [488, 15] width 9 height 8
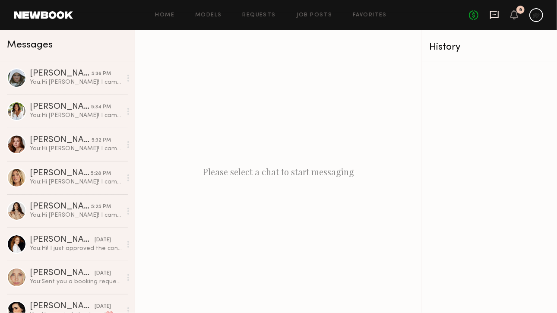
click at [497, 16] on icon at bounding box center [494, 14] width 9 height 9
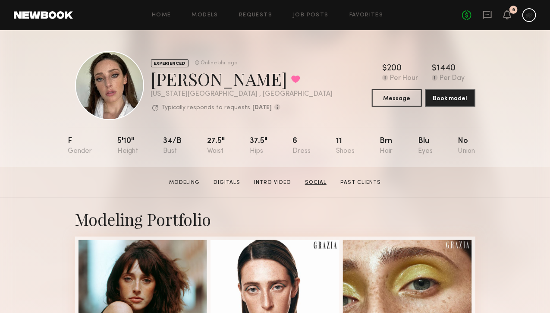
click at [316, 186] on link "Social" at bounding box center [316, 183] width 28 height 8
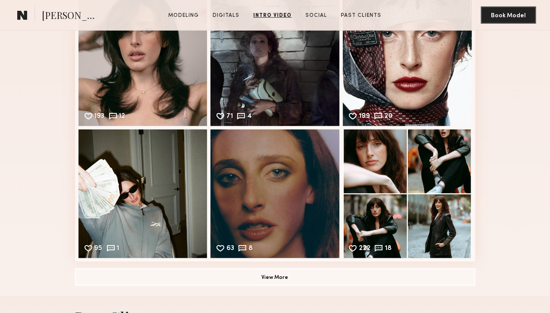
scroll to position [1508, 0]
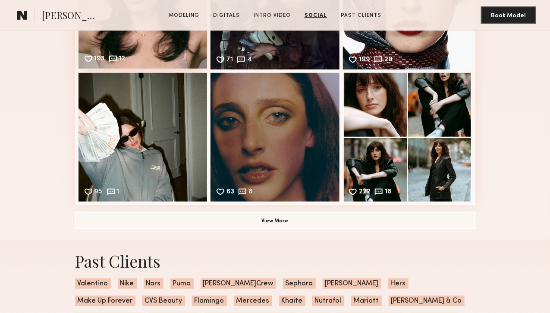
click at [154, 69] on div "193 12 Likes & comments displayed to show model’s engagement" at bounding box center [143, 4] width 129 height 129
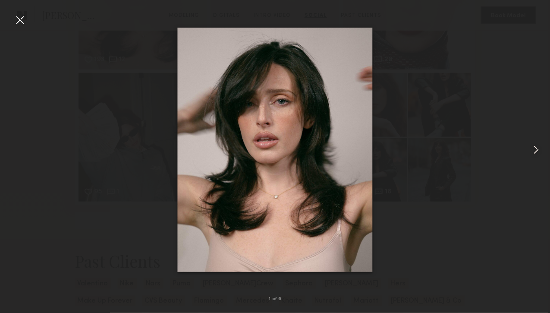
click at [533, 152] on common-icon at bounding box center [537, 150] width 14 height 14
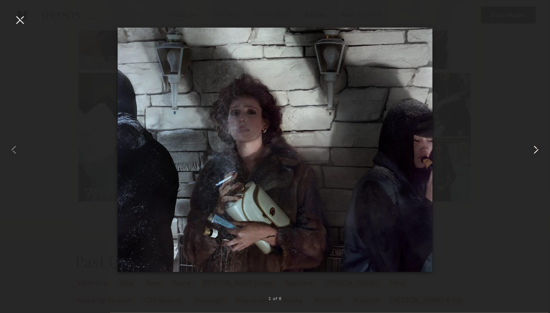
click at [533, 152] on common-icon at bounding box center [537, 150] width 14 height 14
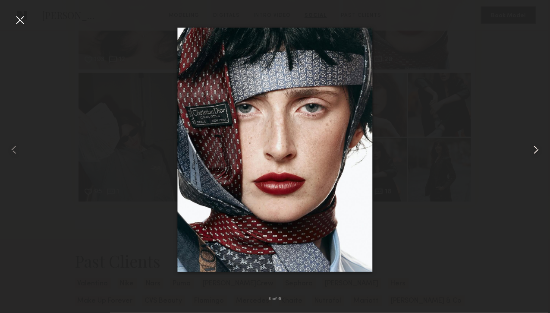
click at [533, 152] on common-icon at bounding box center [537, 150] width 14 height 14
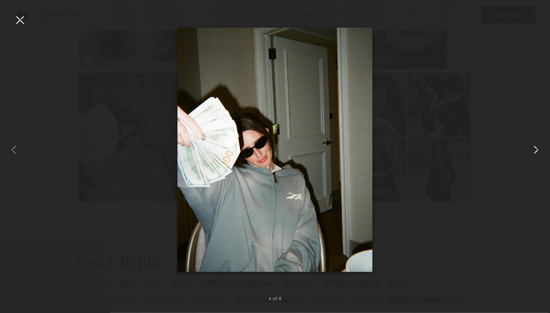
click at [533, 152] on common-icon at bounding box center [537, 150] width 14 height 14
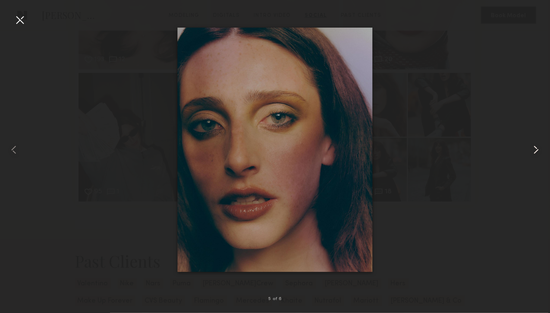
click at [533, 152] on common-icon at bounding box center [537, 150] width 14 height 14
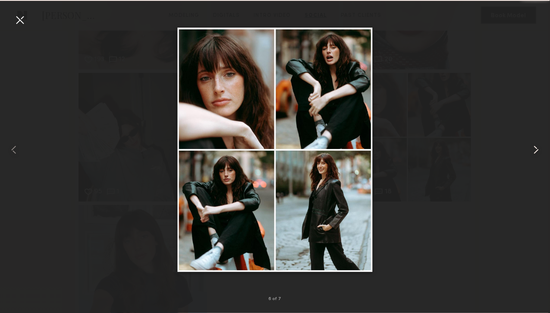
click at [533, 152] on common-icon at bounding box center [537, 150] width 14 height 14
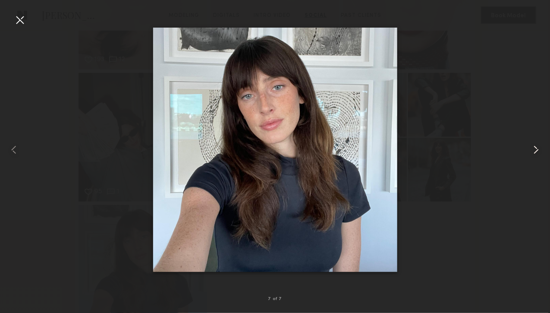
click at [533, 152] on common-icon at bounding box center [537, 150] width 14 height 14
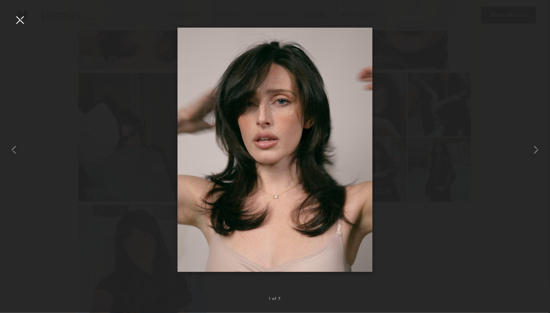
click at [18, 19] on div at bounding box center [20, 20] width 14 height 14
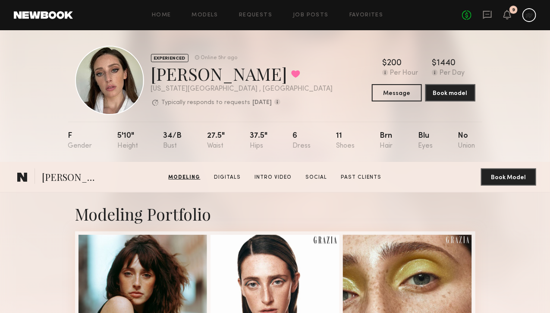
scroll to position [0, 0]
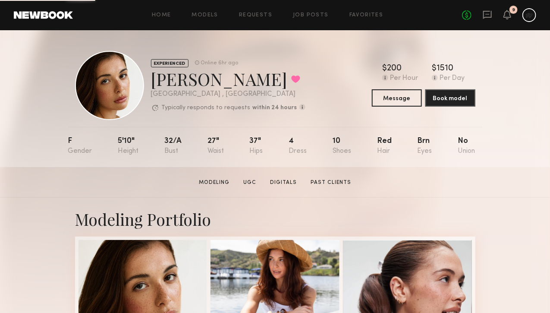
click at [265, 183] on section "Modeling UGC Digitals Past Clients" at bounding box center [275, 182] width 159 height 9
click at [258, 184] on link "UGC" at bounding box center [250, 183] width 20 height 8
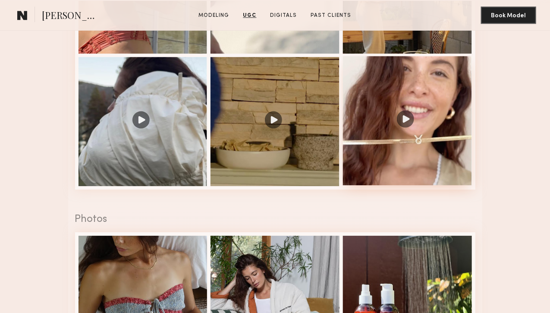
scroll to position [994, 0]
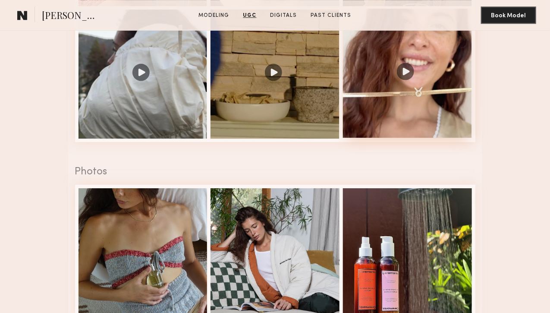
click at [422, 138] on div at bounding box center [407, 73] width 129 height 129
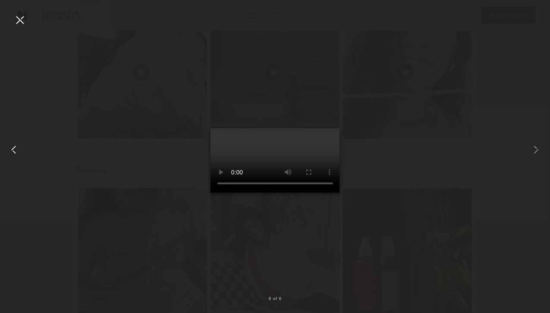
click at [17, 152] on common-icon at bounding box center [14, 150] width 14 height 14
click at [26, 16] on div at bounding box center [20, 20] width 14 height 14
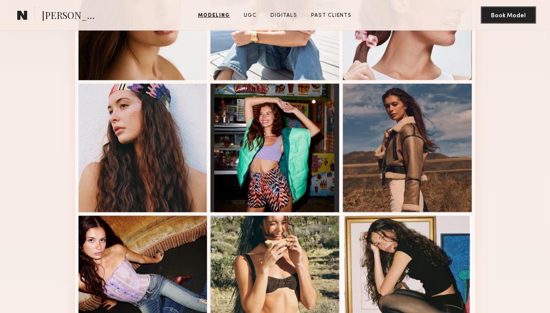
scroll to position [217, 0]
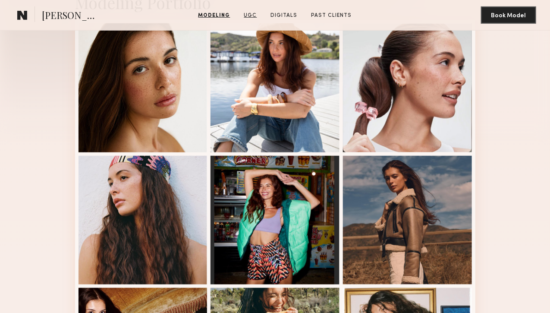
click at [258, 16] on link "UGC" at bounding box center [251, 16] width 20 height 8
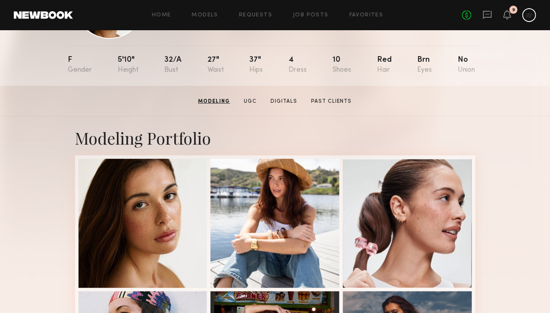
scroll to position [0, 0]
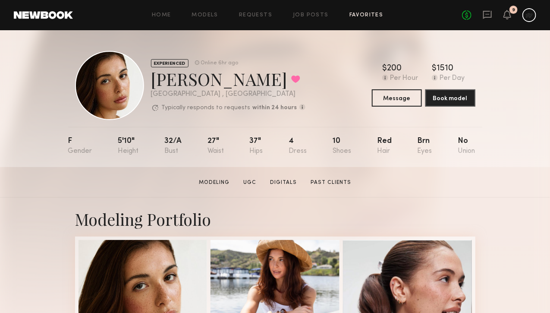
click at [351, 15] on link "Favorites" at bounding box center [367, 16] width 34 height 6
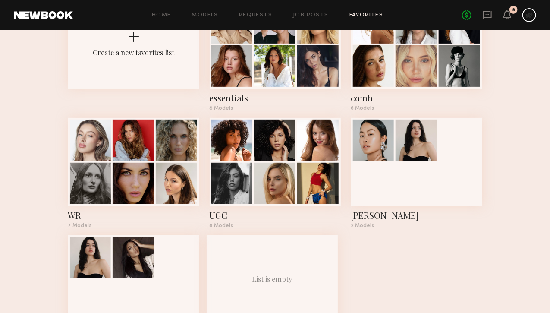
scroll to position [130, 0]
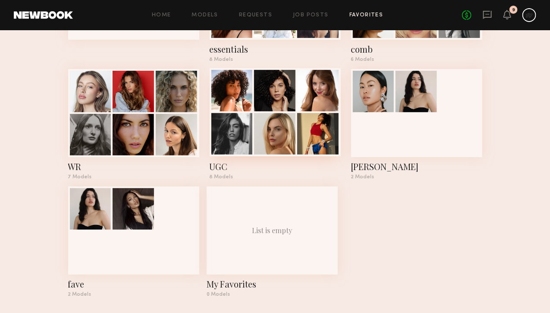
click at [232, 141] on div at bounding box center [232, 133] width 41 height 41
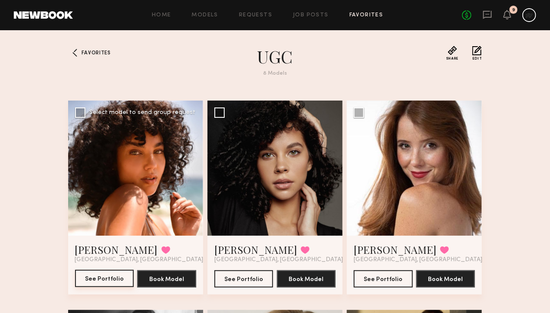
click at [75, 287] on button "See Portfolio" at bounding box center [104, 278] width 59 height 17
click at [228, 287] on button "See Portfolio" at bounding box center [244, 278] width 59 height 17
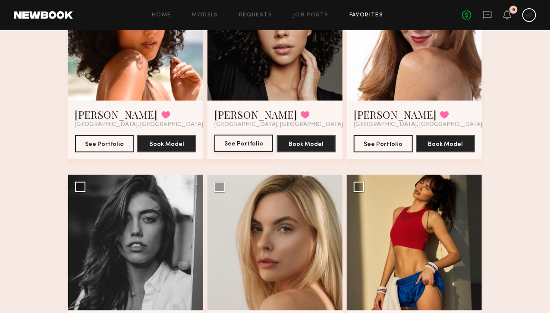
scroll to position [216, 0]
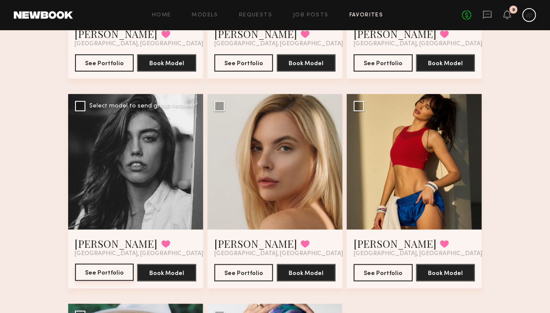
click at [92, 281] on button "See Portfolio" at bounding box center [104, 272] width 59 height 17
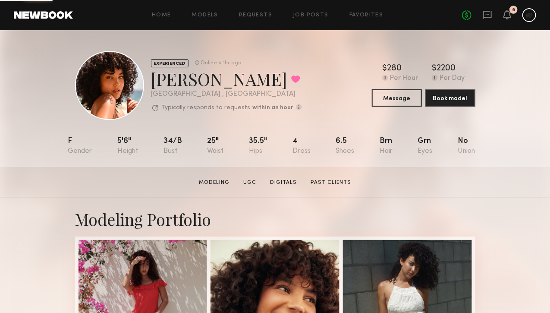
click at [249, 190] on section "Emely M. Modeling UGC Digitals Past Clients Message Book Model" at bounding box center [275, 182] width 550 height 31
click at [251, 186] on link "UGC" at bounding box center [250, 183] width 20 height 8
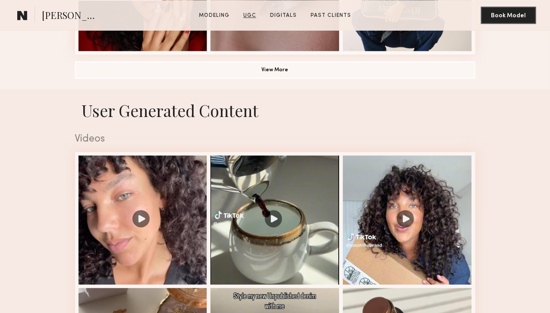
scroll to position [821, 0]
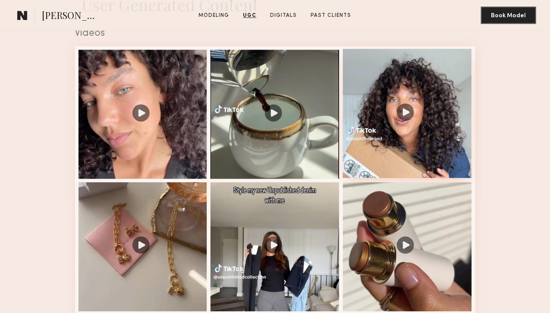
click at [422, 178] on div at bounding box center [407, 113] width 129 height 129
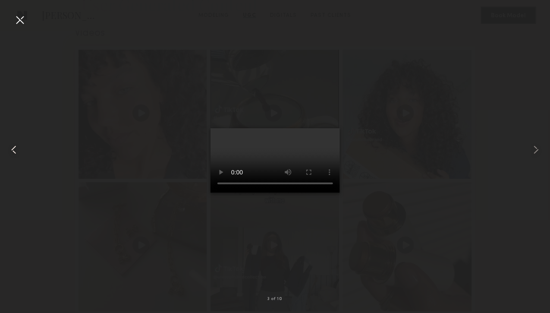
click at [15, 148] on common-icon at bounding box center [14, 150] width 14 height 14
click at [17, 152] on common-icon at bounding box center [14, 150] width 14 height 14
click at [531, 161] on div at bounding box center [539, 150] width 22 height 272
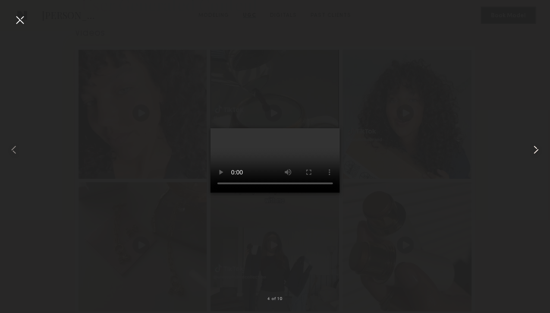
click at [546, 148] on div at bounding box center [539, 150] width 22 height 272
click at [540, 148] on common-icon at bounding box center [537, 150] width 14 height 14
click at [18, 23] on div at bounding box center [20, 20] width 14 height 14
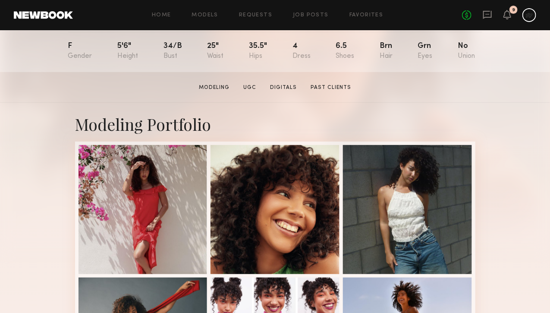
scroll to position [259, 0]
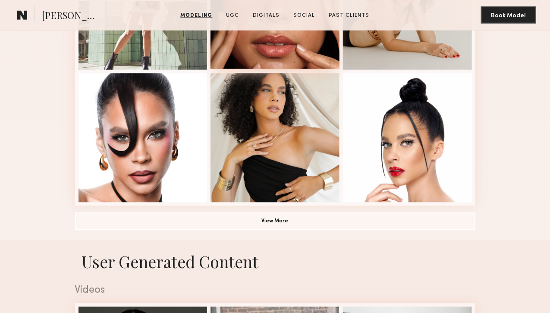
scroll to position [820, 0]
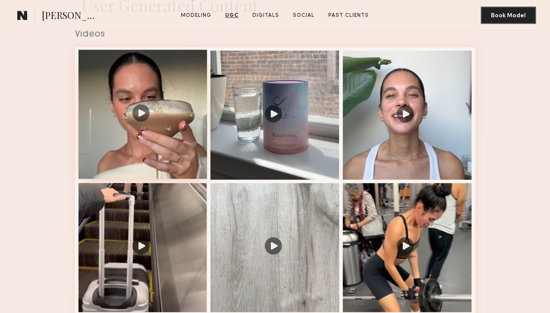
click at [123, 179] on div at bounding box center [143, 114] width 129 height 129
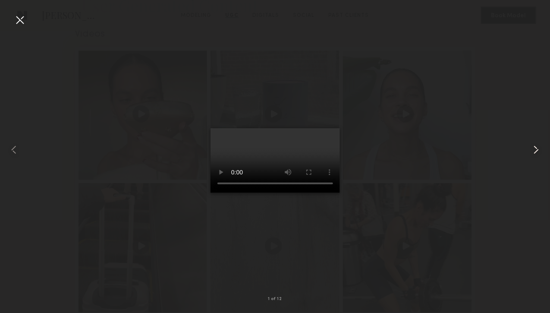
click at [534, 145] on common-icon at bounding box center [537, 150] width 14 height 14
click at [534, 144] on common-icon at bounding box center [537, 150] width 14 height 14
click at [539, 151] on common-icon at bounding box center [537, 150] width 14 height 14
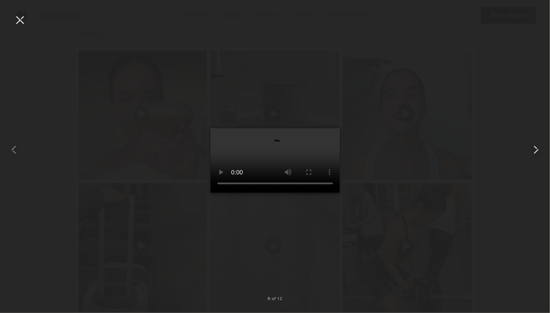
click at [539, 151] on common-icon at bounding box center [537, 150] width 14 height 14
click at [237, 193] on video at bounding box center [276, 160] width 130 height 65
click at [531, 146] on common-icon at bounding box center [537, 150] width 14 height 14
click at [25, 22] on div at bounding box center [20, 20] width 14 height 14
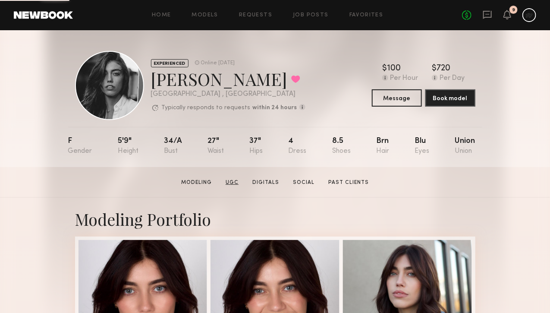
click at [228, 186] on link "UGC" at bounding box center [232, 183] width 20 height 8
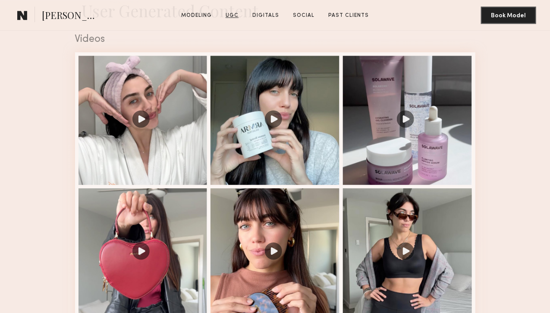
scroll to position [821, 0]
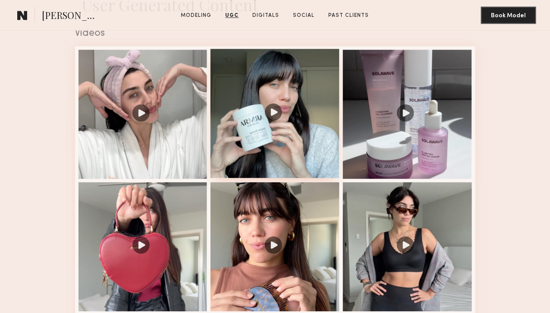
click at [256, 178] on div at bounding box center [275, 113] width 129 height 129
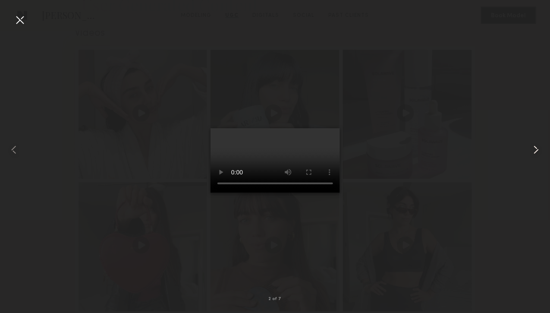
click at [541, 146] on common-icon at bounding box center [537, 150] width 14 height 14
click at [532, 152] on common-icon at bounding box center [537, 150] width 14 height 14
click at [18, 26] on div at bounding box center [20, 20] width 14 height 14
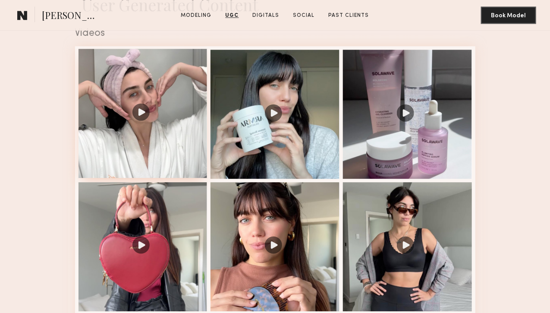
click at [126, 178] on div at bounding box center [143, 113] width 129 height 129
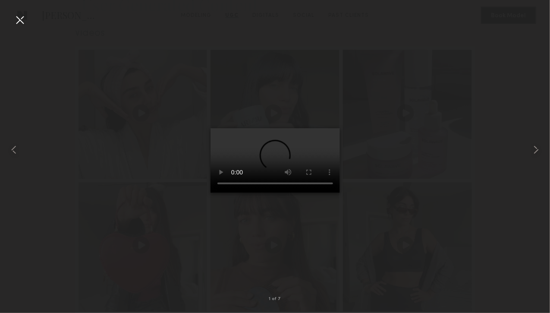
click at [18, 22] on div at bounding box center [20, 20] width 14 height 14
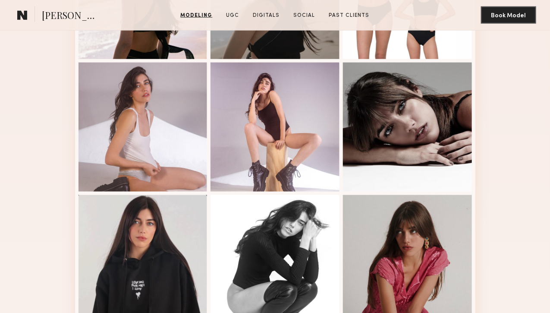
scroll to position [217, 0]
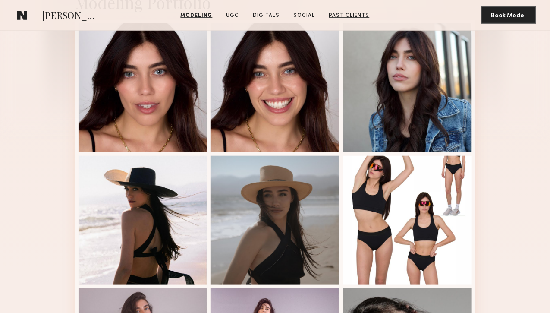
click at [353, 13] on link "Past Clients" at bounding box center [349, 16] width 47 height 8
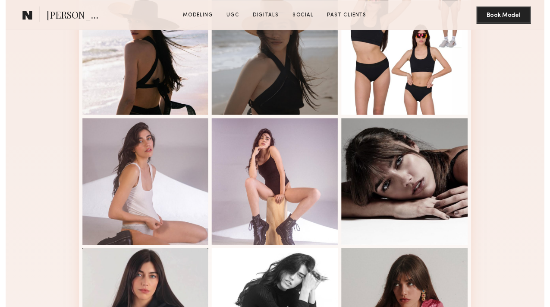
scroll to position [0, 0]
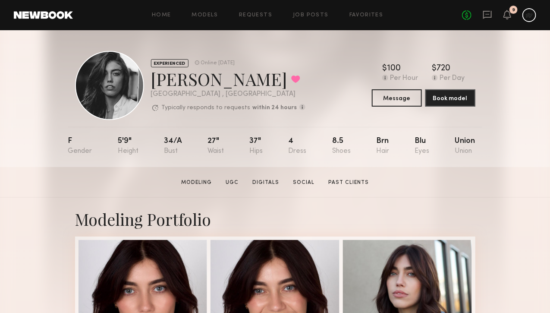
click at [190, 19] on div "Home Models Requests Job Posts Favorites Sign Out No fees up to $5,000 9" at bounding box center [305, 15] width 464 height 14
click at [200, 15] on link "Models" at bounding box center [205, 16] width 26 height 6
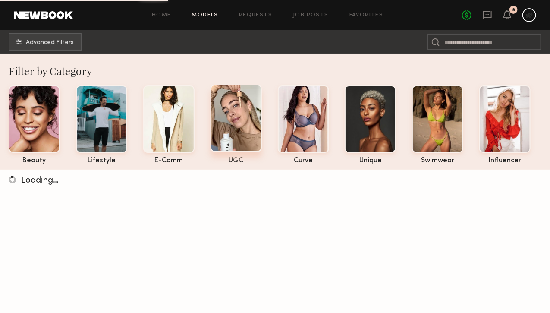
click at [225, 149] on div at bounding box center [236, 118] width 51 height 67
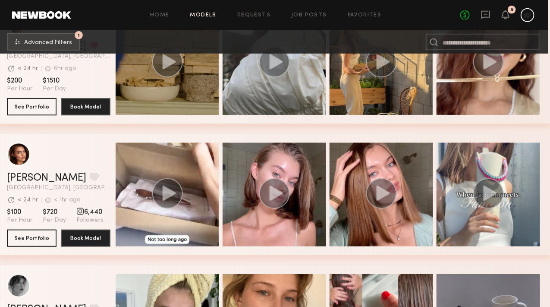
scroll to position [209, 2]
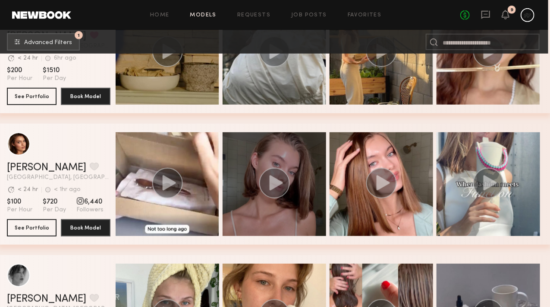
click at [280, 184] on icon "grid" at bounding box center [276, 182] width 13 height 15
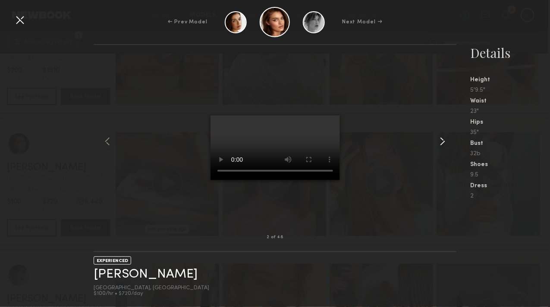
click at [438, 139] on common-icon at bounding box center [443, 141] width 14 height 14
click at [23, 19] on div at bounding box center [20, 20] width 14 height 14
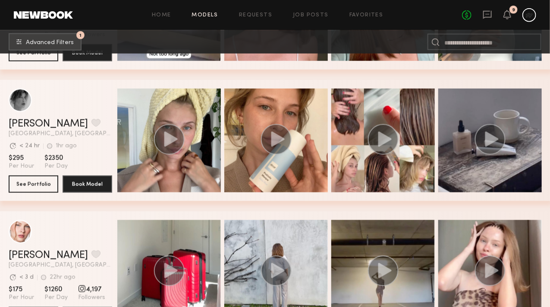
scroll to position [384, 0]
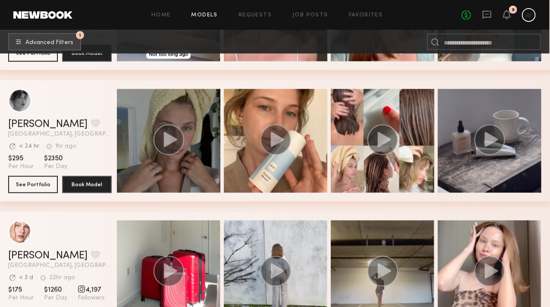
click at [161, 132] on circle "grid" at bounding box center [169, 140] width 30 height 30
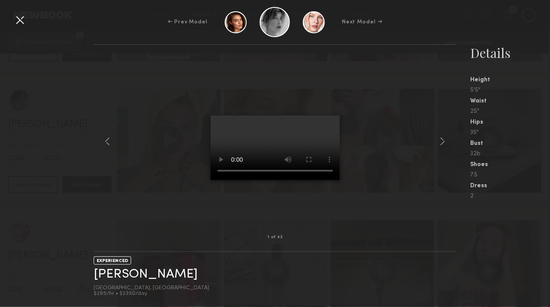
click at [434, 139] on div at bounding box center [276, 141] width 364 height 164
click at [441, 141] on common-icon at bounding box center [443, 141] width 14 height 14
click at [20, 16] on div at bounding box center [20, 20] width 14 height 14
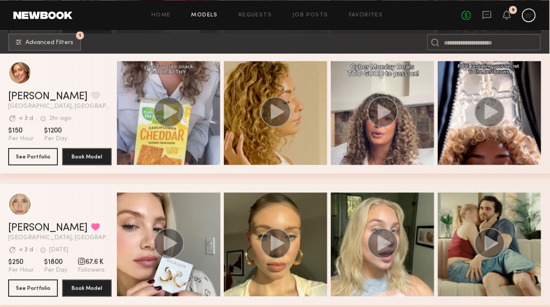
scroll to position [681, 0]
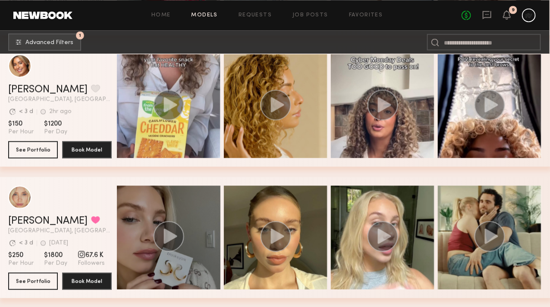
click at [170, 233] on icon "grid" at bounding box center [170, 235] width 13 height 15
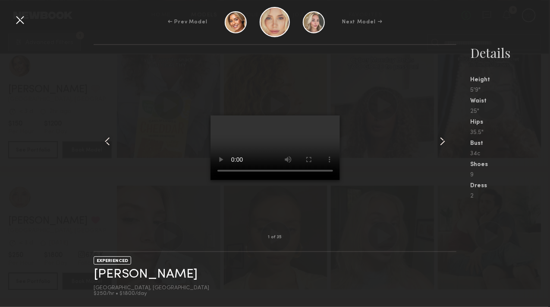
click at [18, 20] on div at bounding box center [20, 20] width 14 height 14
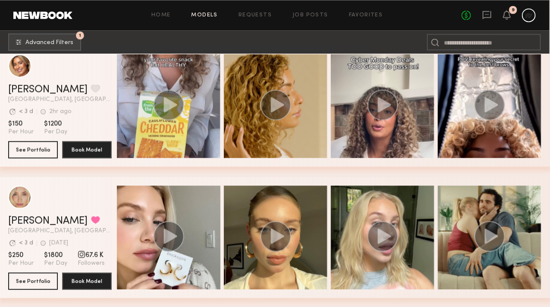
scroll to position [926, 0]
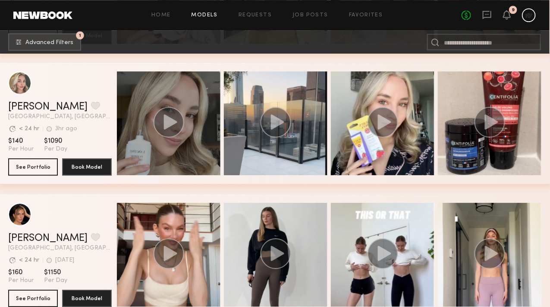
click at [170, 123] on icon "grid" at bounding box center [170, 121] width 13 height 15
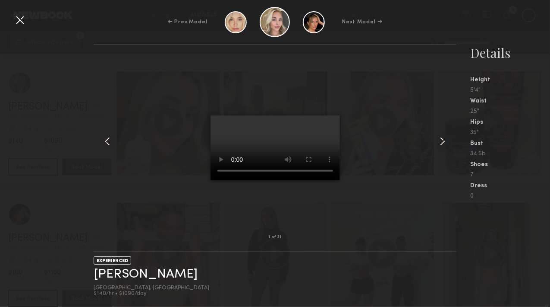
click at [443, 141] on common-icon at bounding box center [443, 141] width 14 height 14
click at [439, 139] on common-icon at bounding box center [443, 141] width 14 height 14
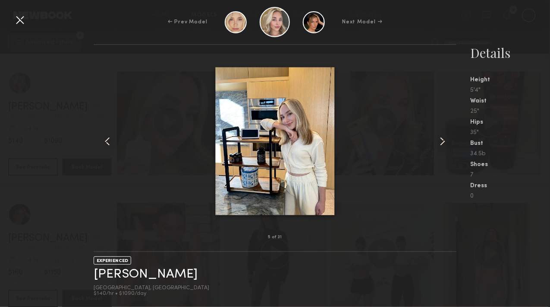
click at [442, 139] on common-icon at bounding box center [443, 141] width 14 height 14
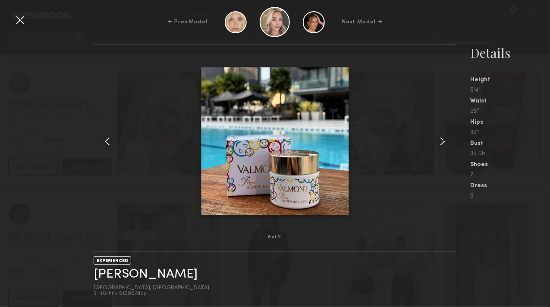
click at [443, 134] on common-icon at bounding box center [443, 141] width 14 height 14
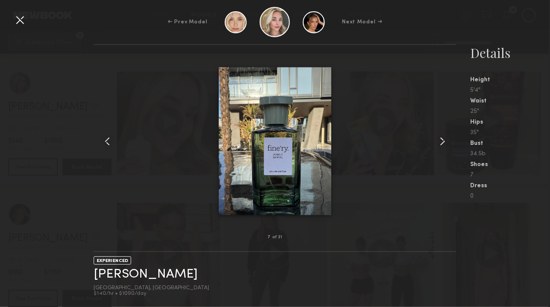
click at [443, 134] on common-icon at bounding box center [443, 141] width 14 height 14
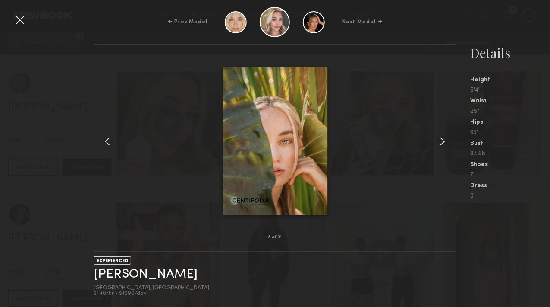
click at [444, 134] on common-icon at bounding box center [443, 141] width 14 height 14
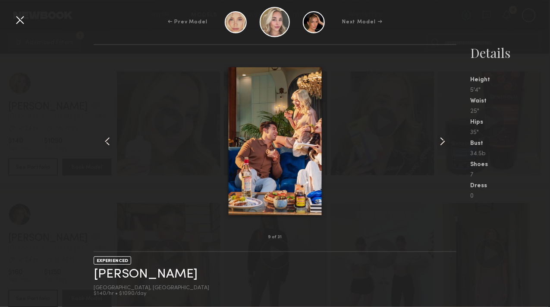
click at [12, 16] on div "← Prev Model Next Model →" at bounding box center [275, 22] width 550 height 30
click at [25, 22] on div at bounding box center [20, 20] width 14 height 14
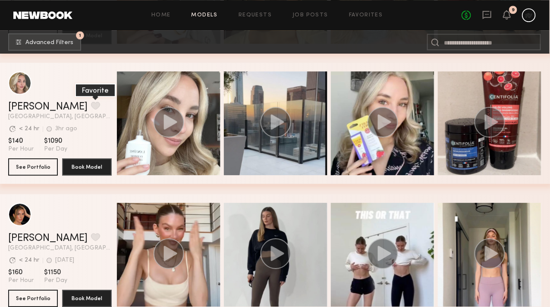
click at [91, 107] on button "grid" at bounding box center [95, 105] width 9 height 8
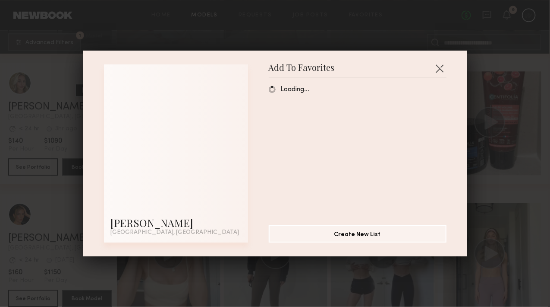
scroll to position [926, 0]
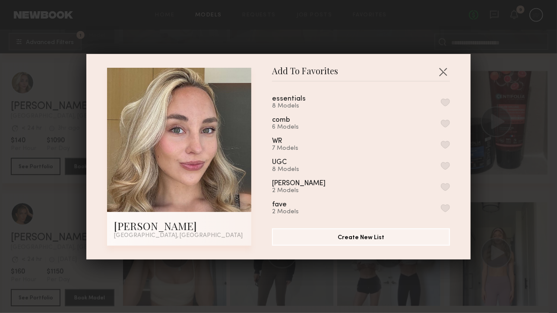
click at [425, 102] on div "essentials 8 Models" at bounding box center [361, 102] width 178 height 14
click at [441, 104] on button "button" at bounding box center [445, 102] width 9 height 8
click at [516, 277] on div "Add To Favorites Kateryna O. Los Angeles, CA Add To Favorites essentials 9 Mode…" at bounding box center [278, 156] width 557 height 313
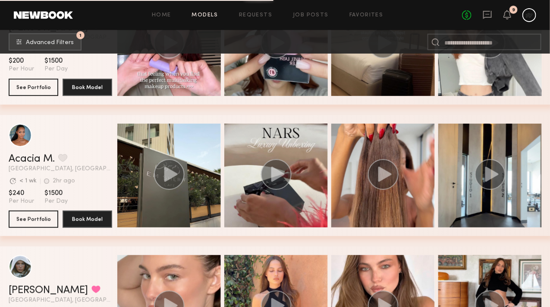
scroll to position [1400, 0]
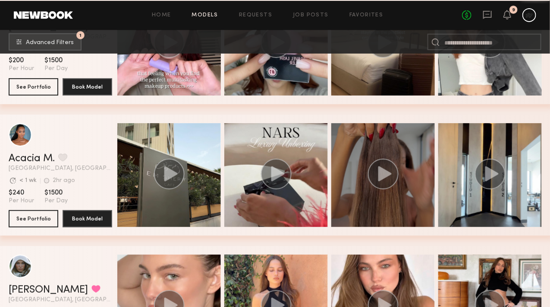
click at [385, 171] on icon "grid" at bounding box center [385, 173] width 13 height 15
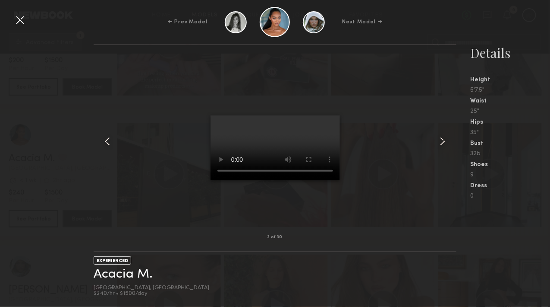
click at [109, 141] on common-icon at bounding box center [108, 141] width 14 height 14
click at [102, 140] on common-icon at bounding box center [108, 141] width 14 height 14
click at [437, 134] on common-icon at bounding box center [443, 141] width 14 height 14
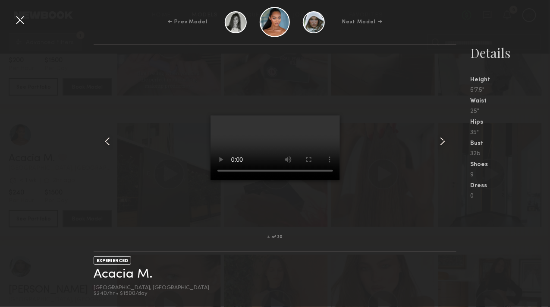
click at [437, 134] on common-icon at bounding box center [443, 141] width 14 height 14
click at [439, 142] on common-icon at bounding box center [443, 141] width 14 height 14
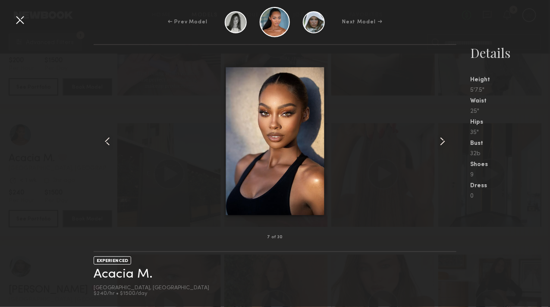
click at [439, 142] on common-icon at bounding box center [443, 141] width 14 height 14
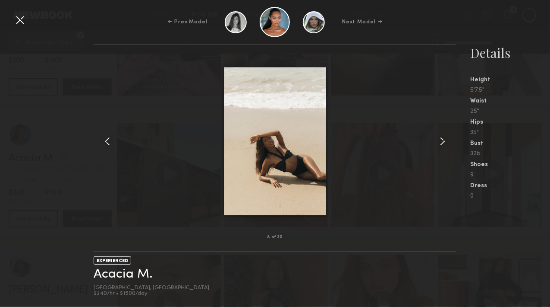
click at [452, 131] on div at bounding box center [450, 141] width 15 height 164
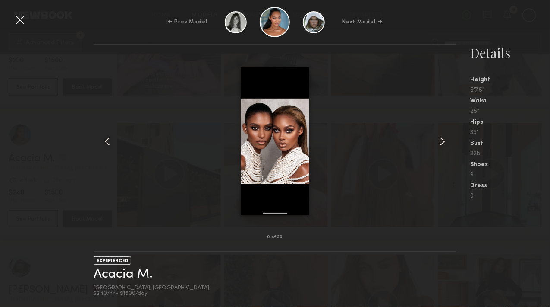
click at [436, 147] on common-icon at bounding box center [443, 141] width 14 height 14
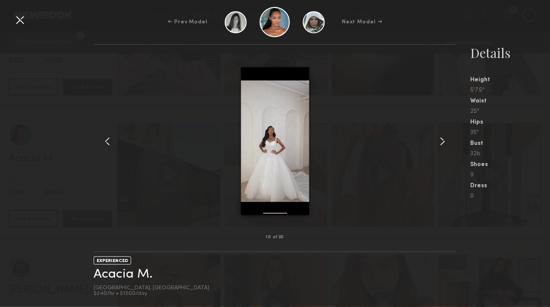
click at [436, 147] on common-icon at bounding box center [443, 141] width 14 height 14
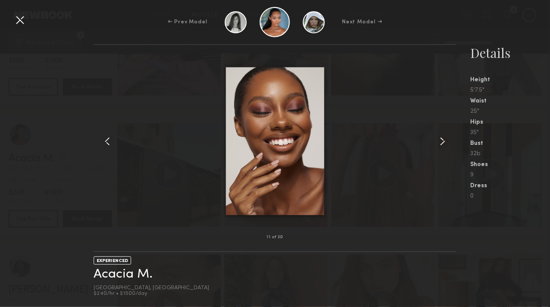
click at [436, 147] on common-icon at bounding box center [443, 141] width 14 height 14
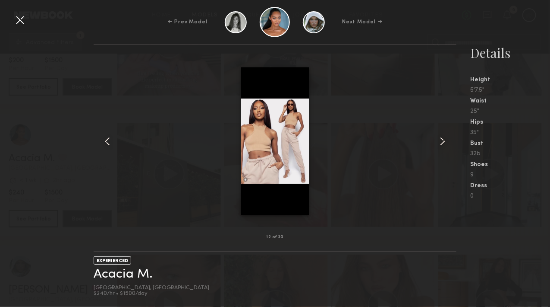
click at [436, 147] on common-icon at bounding box center [443, 141] width 14 height 14
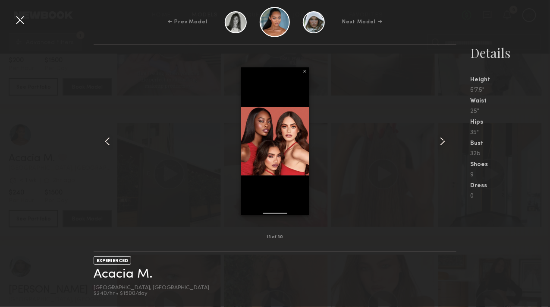
click at [436, 147] on common-icon at bounding box center [443, 141] width 14 height 14
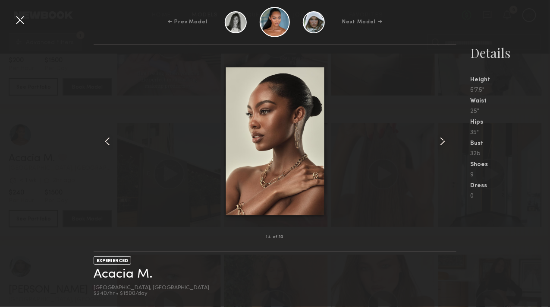
click at [436, 147] on common-icon at bounding box center [443, 141] width 14 height 14
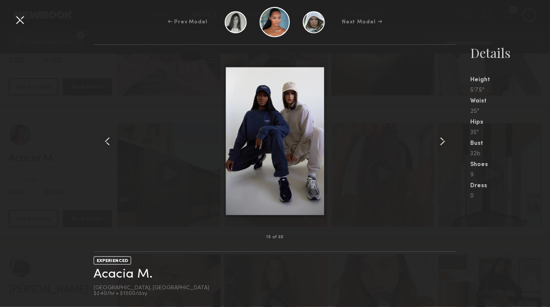
click at [435, 147] on div at bounding box center [276, 141] width 364 height 164
click at [439, 140] on common-icon at bounding box center [443, 141] width 14 height 14
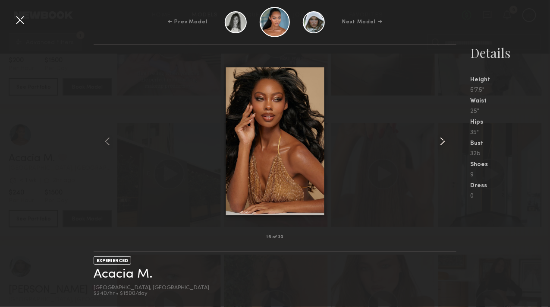
click at [439, 140] on common-icon at bounding box center [443, 141] width 14 height 14
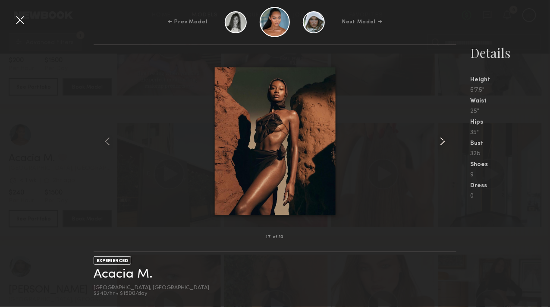
click at [439, 140] on common-icon at bounding box center [443, 141] width 14 height 14
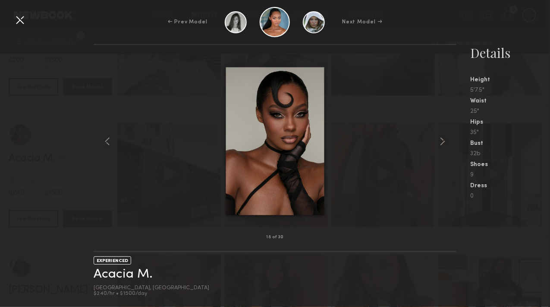
click at [21, 14] on div at bounding box center [20, 20] width 14 height 14
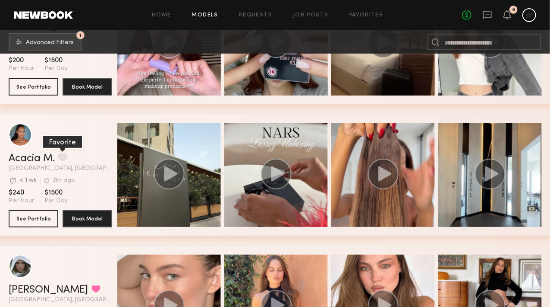
click at [66, 161] on button "grid" at bounding box center [62, 157] width 9 height 8
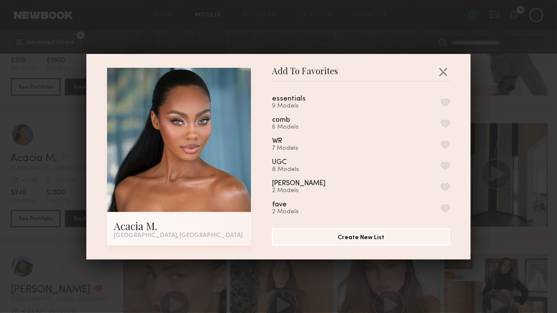
click at [441, 102] on button "button" at bounding box center [445, 102] width 9 height 8
click at [534, 219] on div "Add To Favorites Acacia M. Los Angeles, CA Add To Favorites essentials 10 Model…" at bounding box center [278, 156] width 557 height 313
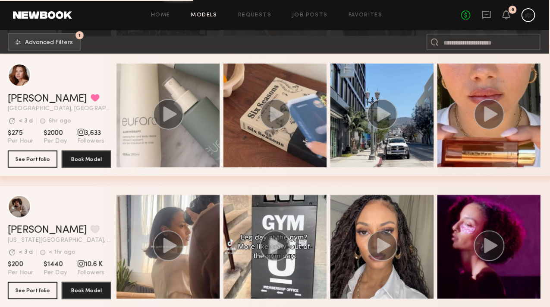
scroll to position [7794, 1]
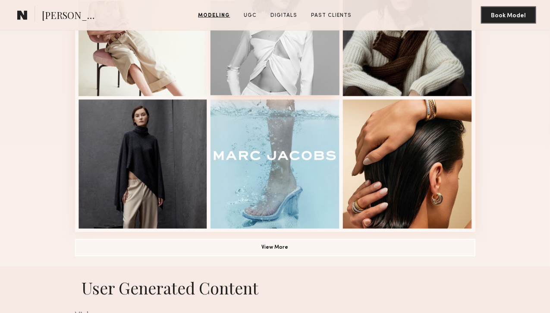
scroll to position [536, 0]
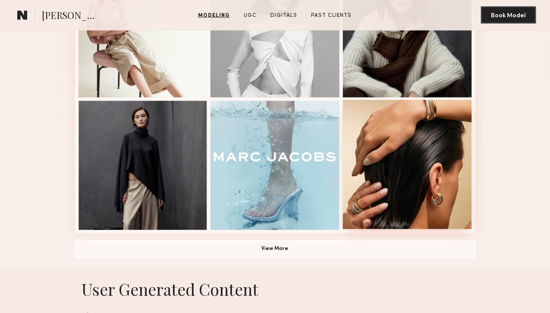
click at [380, 171] on div at bounding box center [407, 164] width 129 height 129
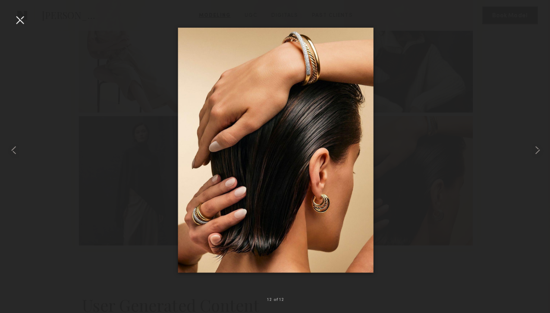
scroll to position [522, 0]
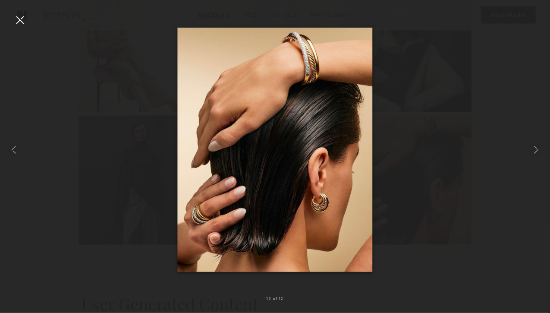
click at [19, 16] on div at bounding box center [20, 20] width 14 height 14
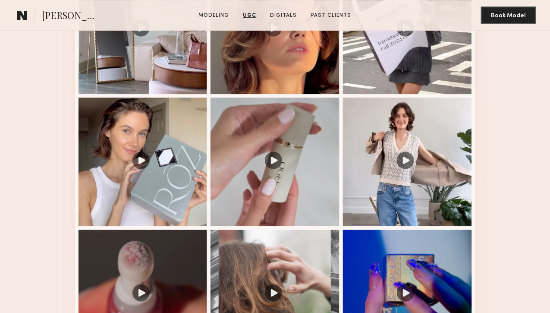
scroll to position [1039, 0]
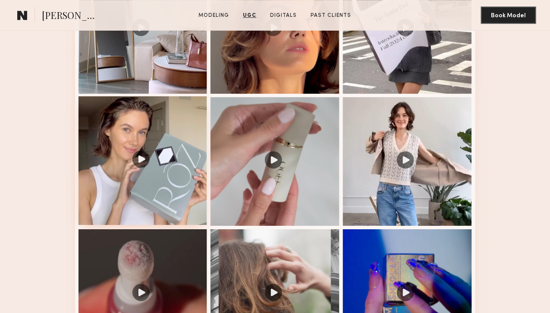
click at [115, 225] on div at bounding box center [143, 160] width 129 height 129
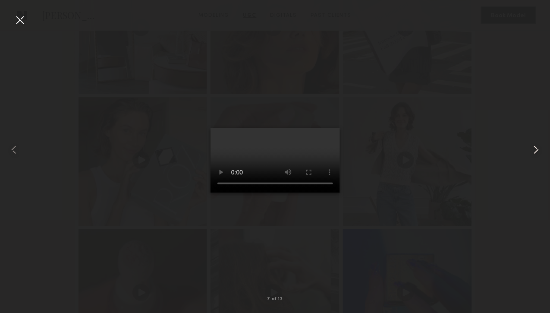
click at [539, 145] on common-icon at bounding box center [537, 150] width 14 height 14
click at [531, 148] on common-icon at bounding box center [537, 150] width 14 height 14
click at [542, 136] on div at bounding box center [539, 150] width 22 height 272
click at [532, 149] on common-icon at bounding box center [537, 150] width 14 height 14
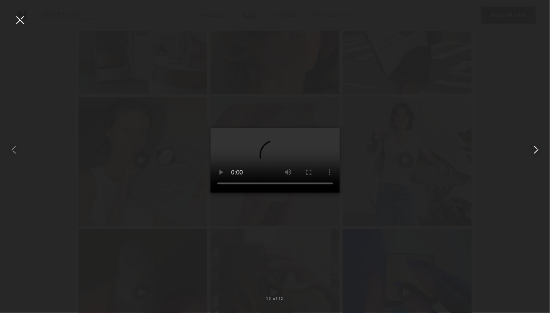
click at [532, 149] on common-icon at bounding box center [537, 150] width 14 height 14
click at [18, 11] on nb-gallery-light "2 of 12" at bounding box center [275, 156] width 550 height 313
click at [21, 17] on div at bounding box center [20, 20] width 14 height 14
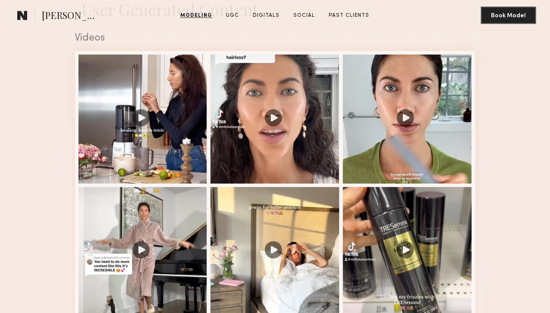
scroll to position [824, 0]
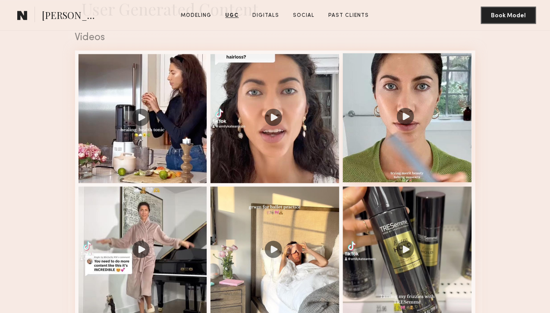
click at [396, 182] on div at bounding box center [407, 117] width 129 height 129
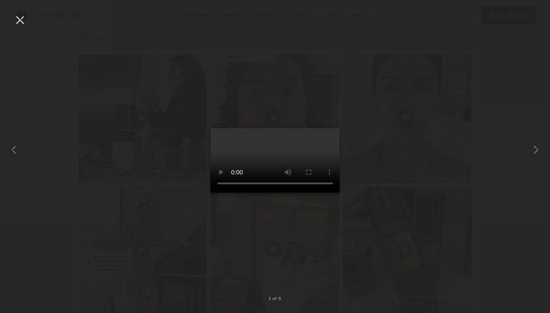
click at [522, 149] on div at bounding box center [275, 150] width 550 height 272
click at [545, 145] on div at bounding box center [539, 150] width 22 height 272
click at [535, 144] on common-icon at bounding box center [537, 150] width 14 height 14
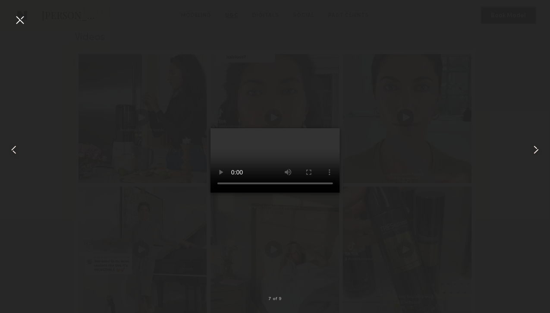
click at [535, 144] on common-icon at bounding box center [537, 150] width 14 height 14
click at [12, 19] on div at bounding box center [11, 150] width 22 height 272
click at [16, 20] on div at bounding box center [20, 20] width 14 height 14
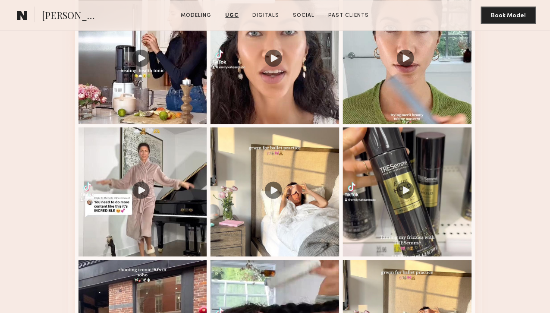
scroll to position [879, 0]
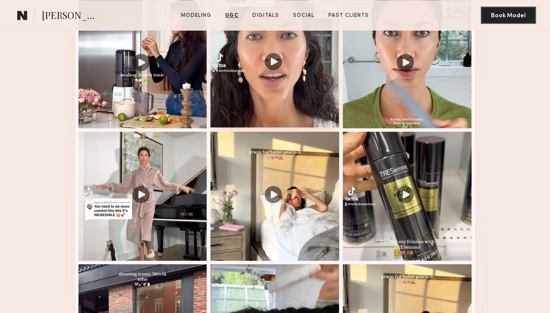
click at [286, 127] on div at bounding box center [275, 62] width 129 height 129
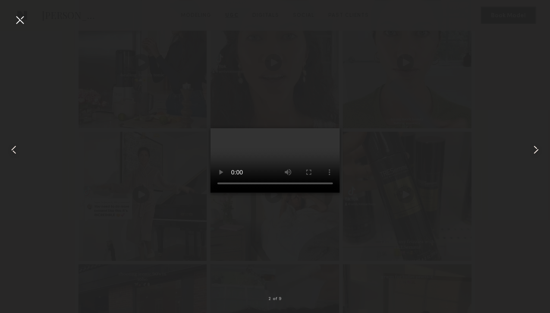
click at [18, 19] on div at bounding box center [20, 20] width 14 height 14
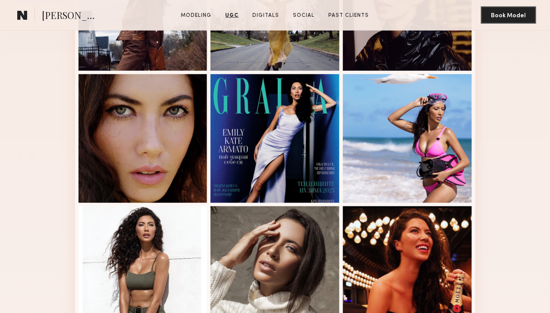
scroll to position [185, 0]
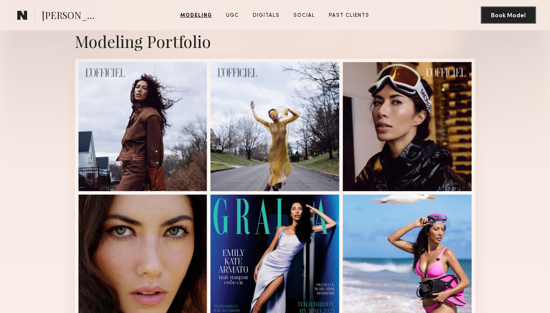
click at [30, 24] on section "[PERSON_NAME] [PERSON_NAME] Modeling UGC Digitals Social Past Clients Message B…" at bounding box center [275, 15] width 550 height 31
click at [23, 20] on common-icon at bounding box center [22, 14] width 10 height 11
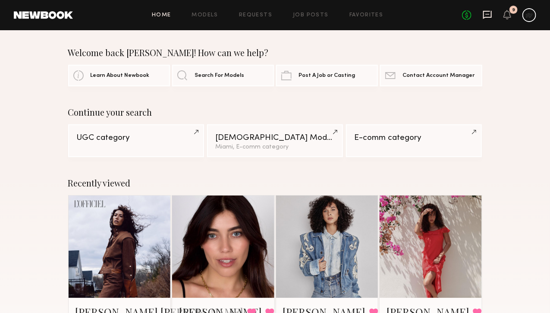
click at [488, 15] on icon at bounding box center [487, 14] width 9 height 9
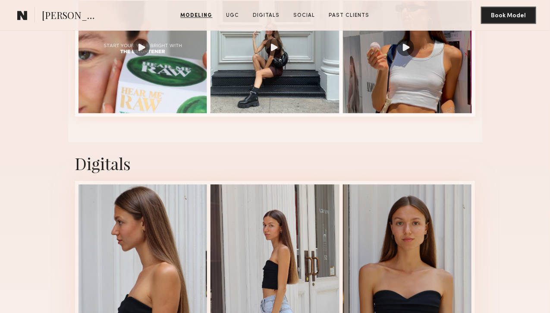
scroll to position [891, 0]
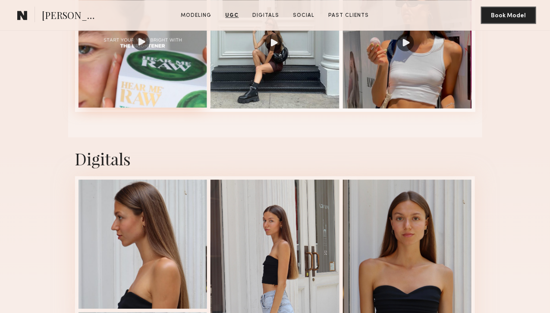
click at [137, 107] on div at bounding box center [143, 42] width 129 height 129
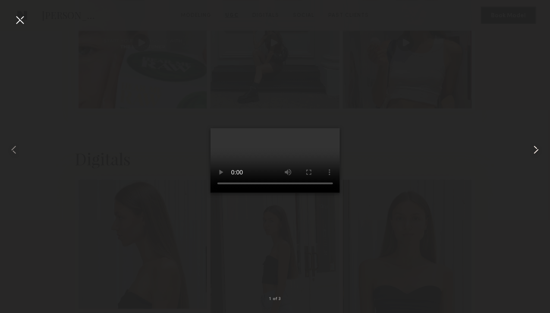
click at [540, 144] on common-icon at bounding box center [537, 150] width 14 height 14
click at [534, 148] on common-icon at bounding box center [537, 150] width 14 height 14
click at [23, 18] on div at bounding box center [20, 20] width 14 height 14
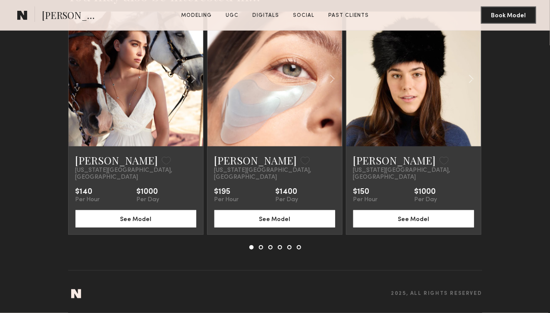
scroll to position [1689, 0]
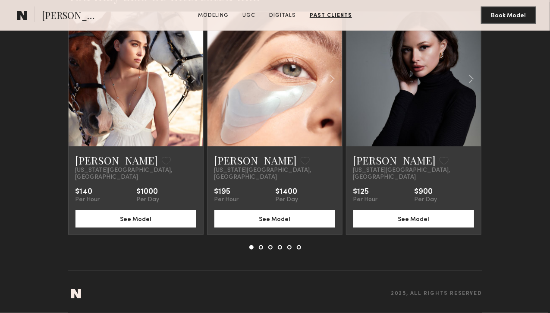
scroll to position [1473, 0]
click at [378, 146] on div at bounding box center [414, 79] width 135 height 135
click at [373, 227] on button "See Model" at bounding box center [414, 218] width 121 height 17
click at [0, 0] on div at bounding box center [0, 0] width 0 height 0
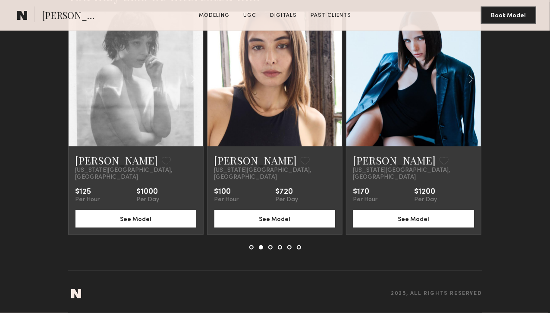
scroll to position [1558, 0]
click at [0, 0] on common-icon at bounding box center [0, 0] width 0 height 0
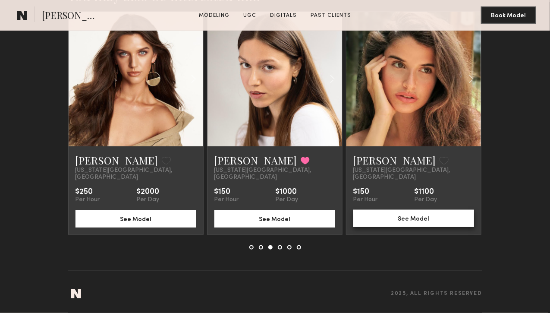
click at [429, 227] on button "See Model" at bounding box center [414, 218] width 121 height 17
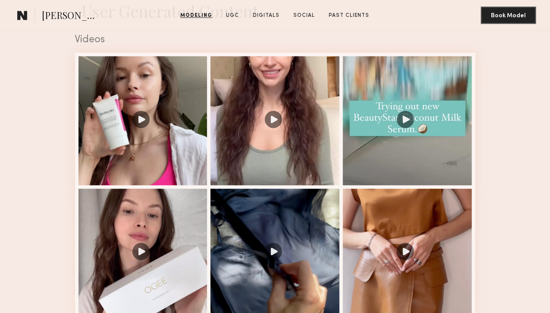
scroll to position [820, 0]
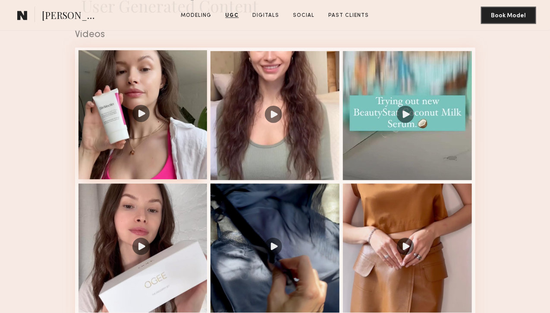
click at [150, 179] on div at bounding box center [143, 114] width 129 height 129
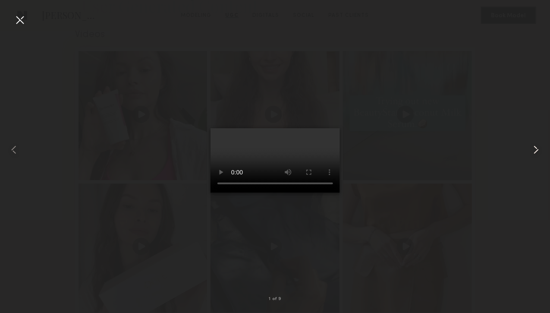
click at [541, 151] on common-icon at bounding box center [537, 150] width 14 height 14
click at [18, 23] on div at bounding box center [20, 20] width 14 height 14
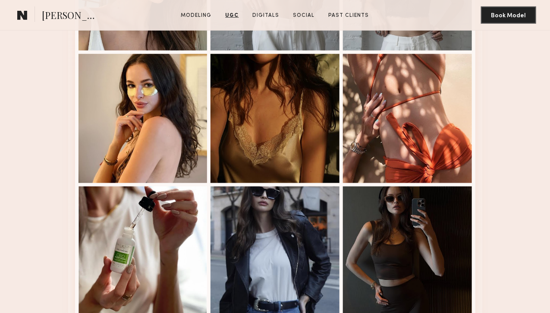
scroll to position [1524, 0]
